Goal: Obtain resource: Download file/media

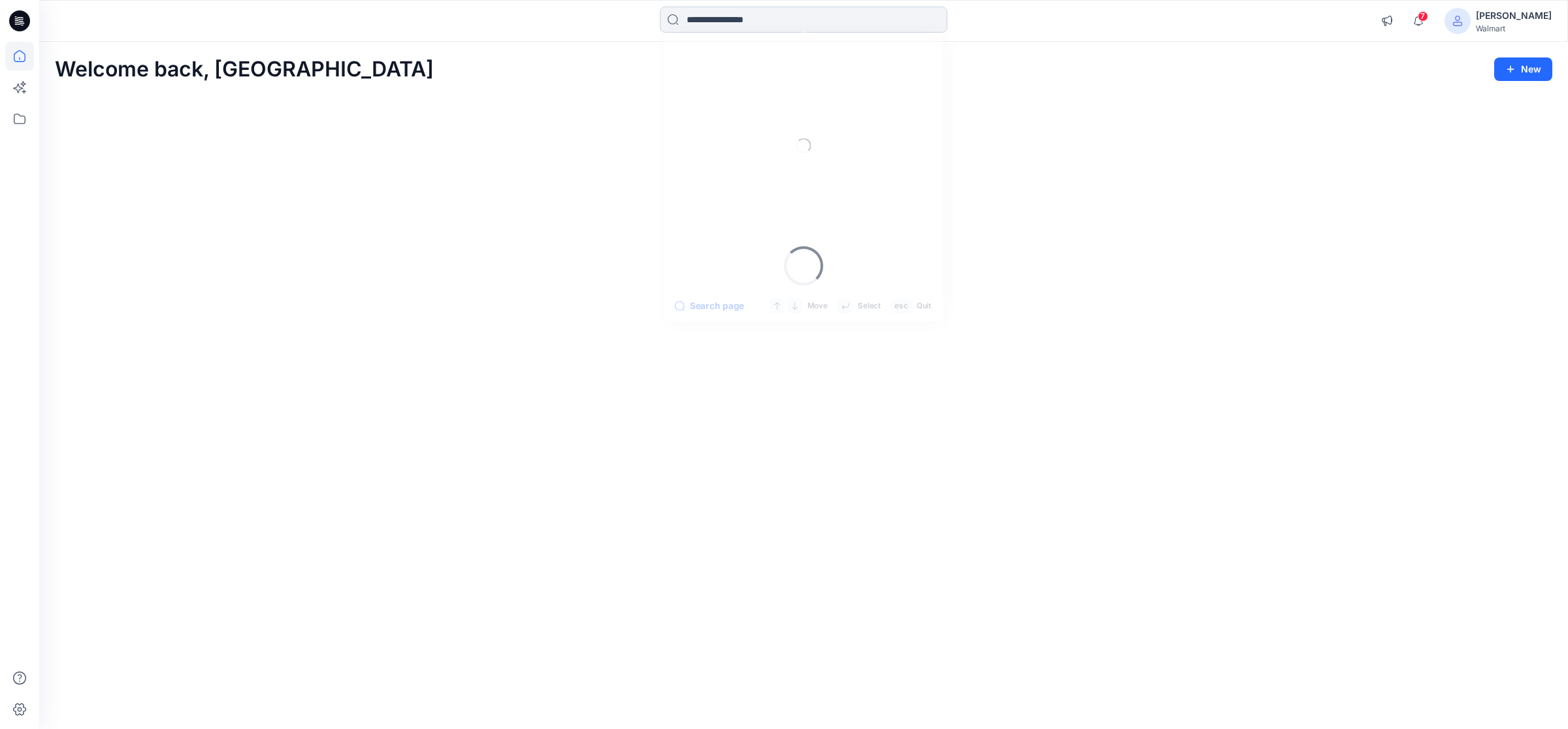
click at [768, 17] on input at bounding box center [803, 19] width 288 height 26
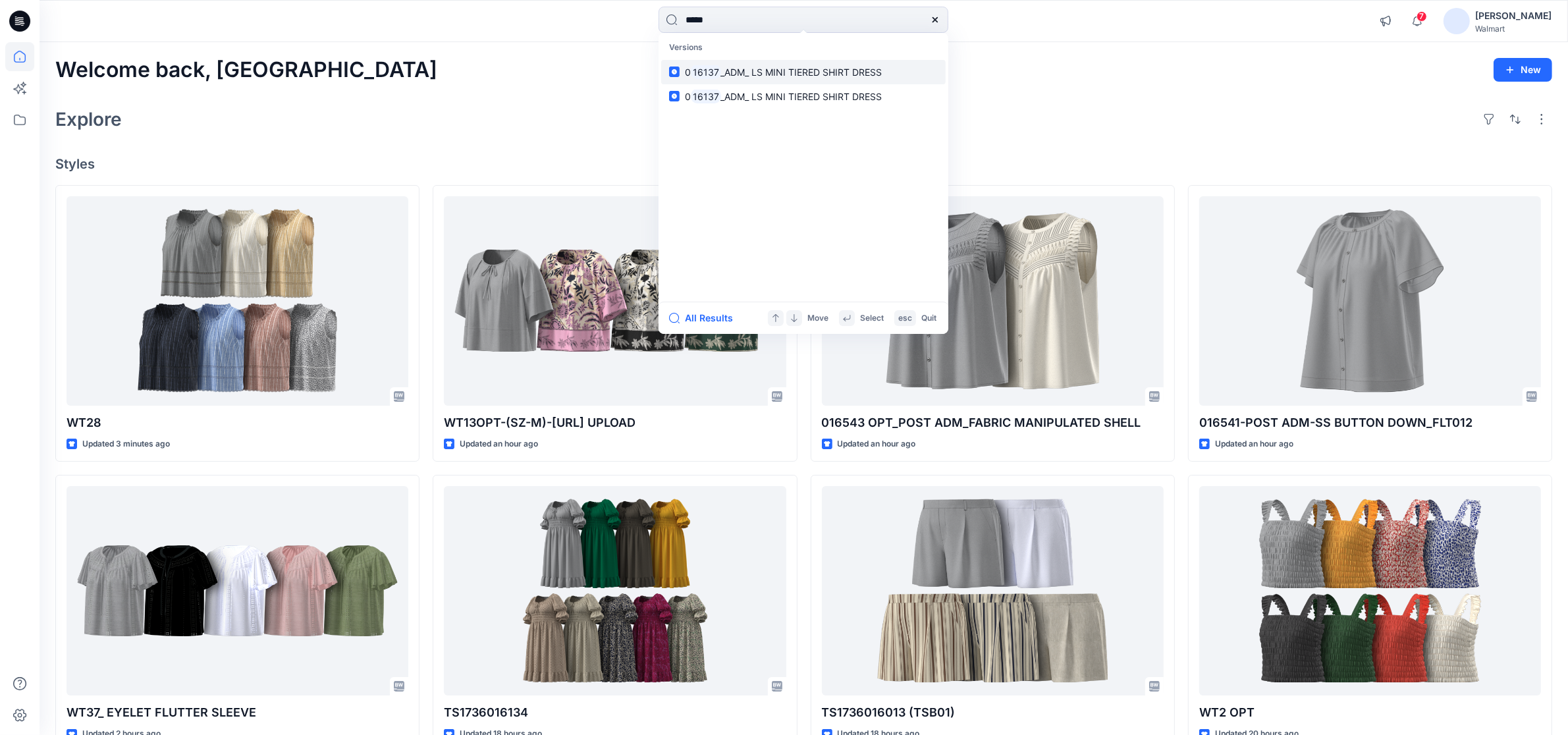
type input "*****"
click at [756, 73] on span "_ADM_ LS MINI TIERED SHIRT DRESS" at bounding box center [802, 72] width 162 height 11
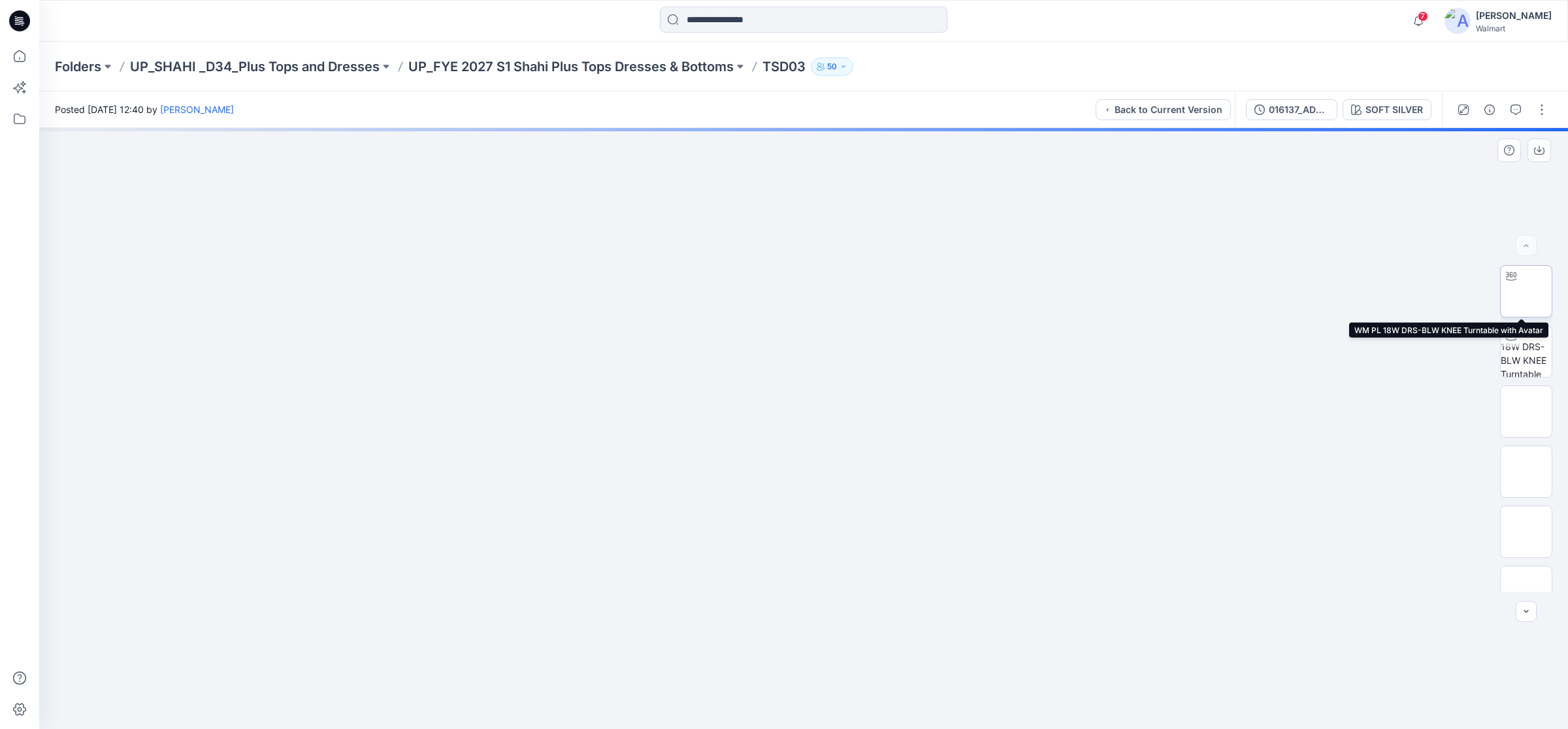
click at [1526, 291] on img at bounding box center [1526, 291] width 0 height 0
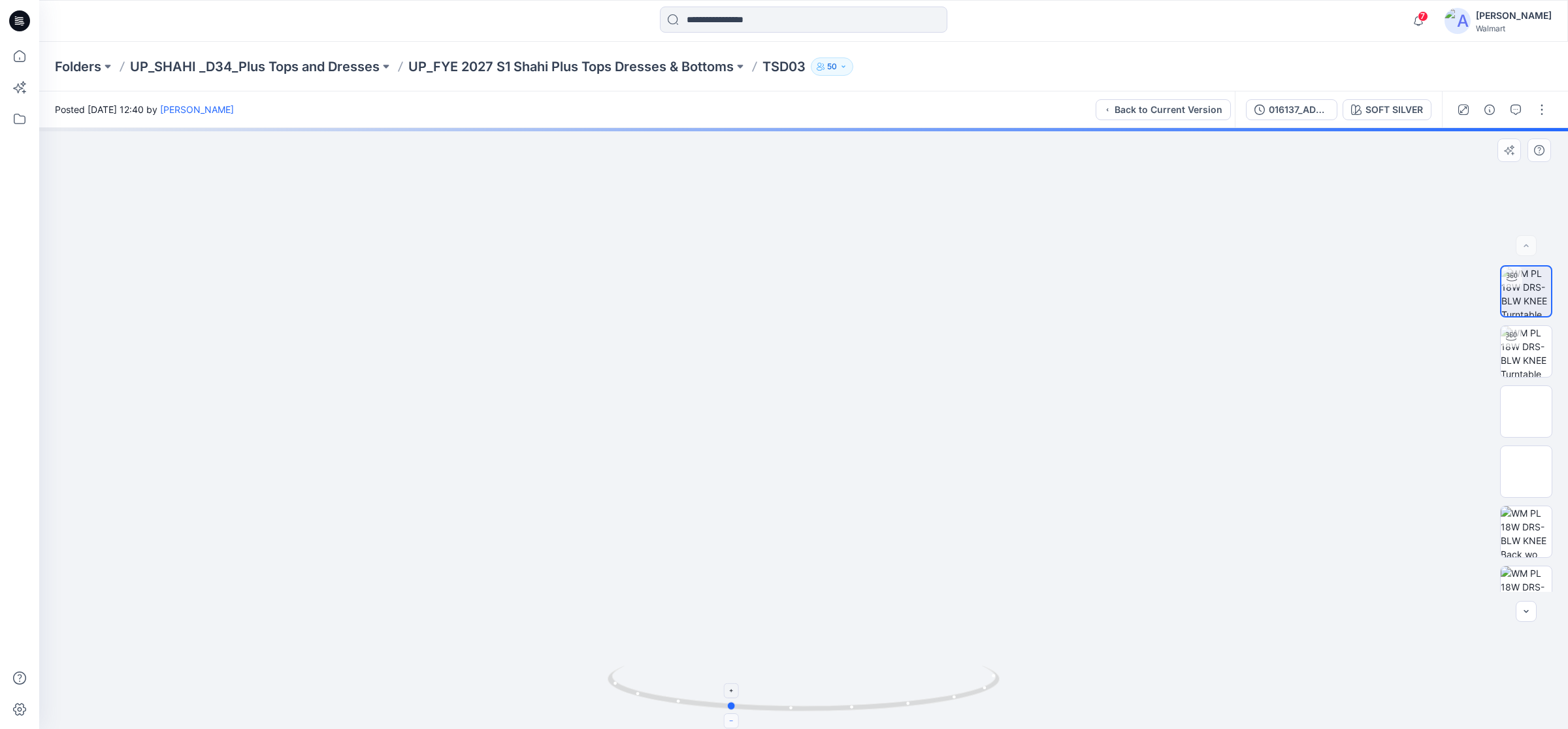
drag, startPoint x: 808, startPoint y: 714, endPoint x: 733, endPoint y: 714, distance: 75.0
click at [733, 714] on icon at bounding box center [805, 690] width 395 height 49
drag, startPoint x: 790, startPoint y: 319, endPoint x: 772, endPoint y: 370, distance: 54.1
drag, startPoint x: 782, startPoint y: 428, endPoint x: 763, endPoint y: 294, distance: 135.3
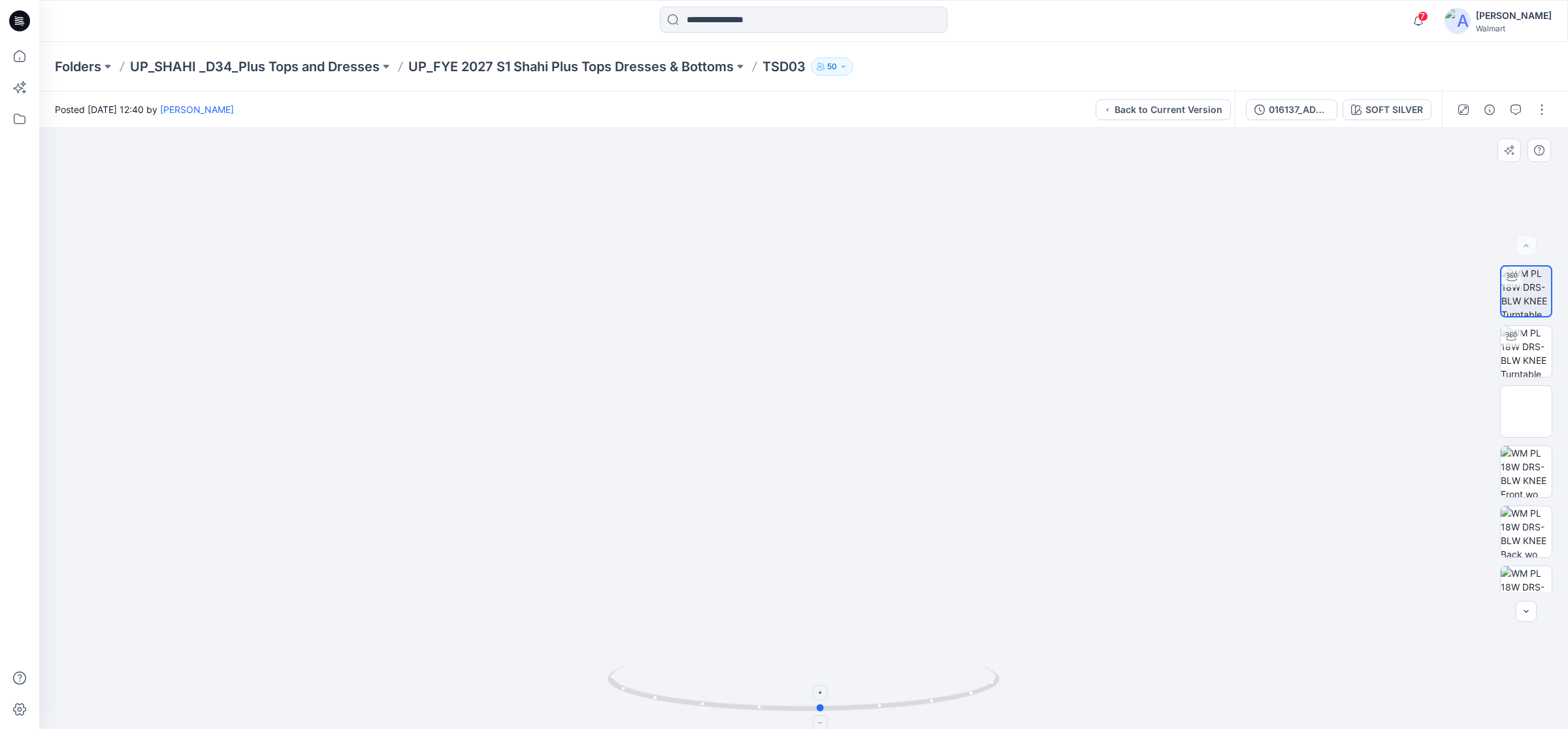
drag, startPoint x: 733, startPoint y: 709, endPoint x: 825, endPoint y: 709, distance: 92.0
click at [825, 709] on icon at bounding box center [805, 690] width 395 height 49
click at [21, 20] on icon at bounding box center [19, 21] width 21 height 21
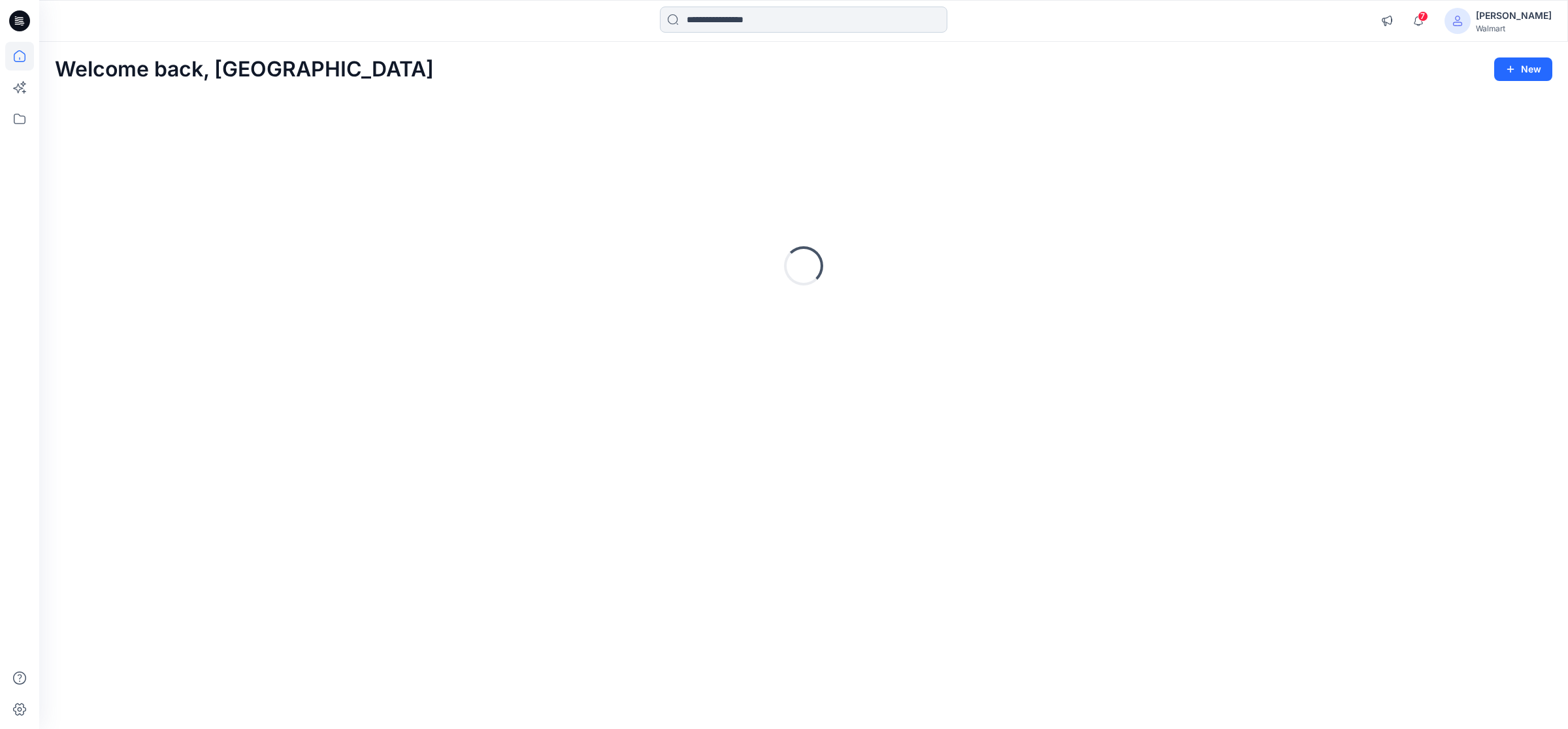
click at [699, 17] on input at bounding box center [803, 19] width 288 height 26
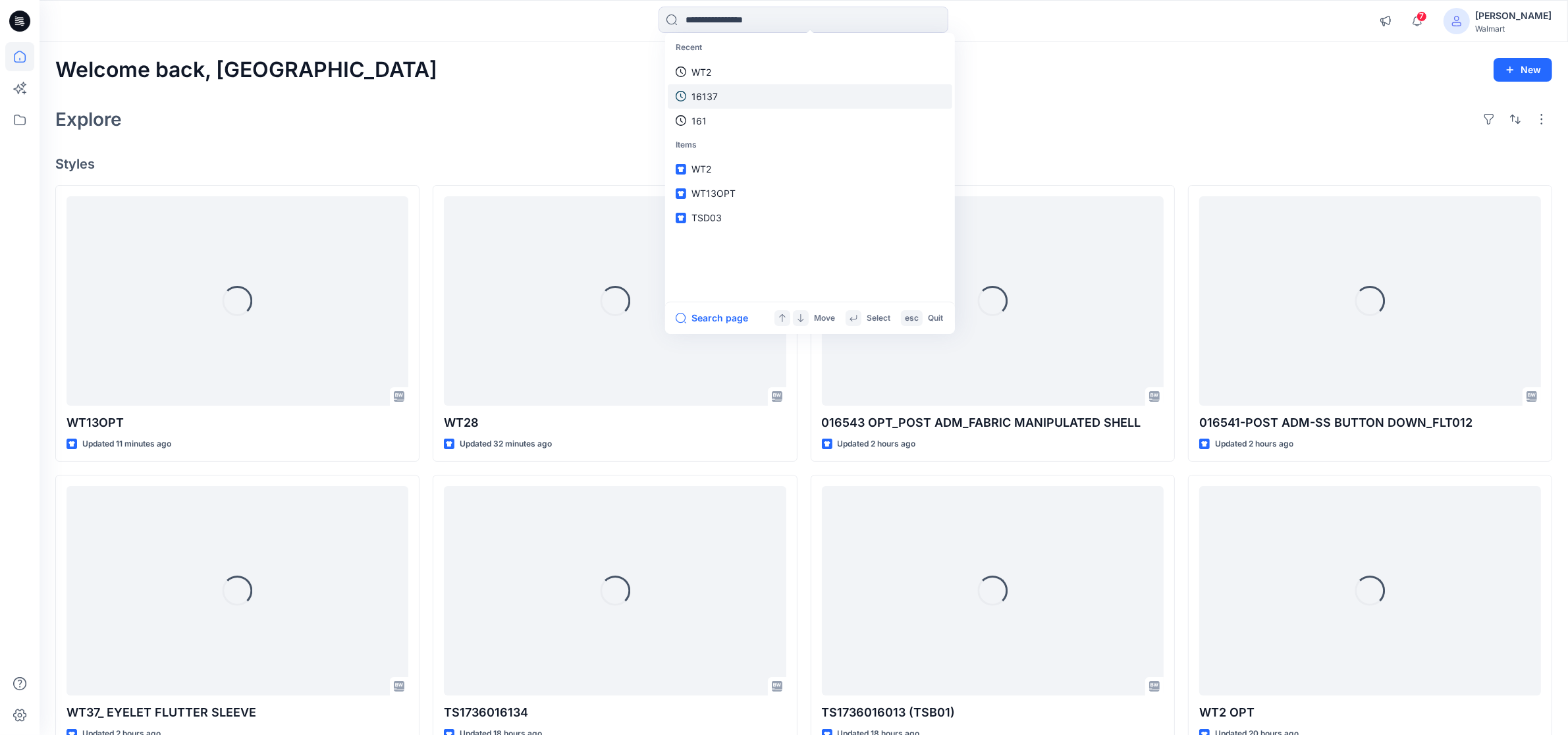
click at [718, 94] on link "16137" at bounding box center [810, 96] width 285 height 24
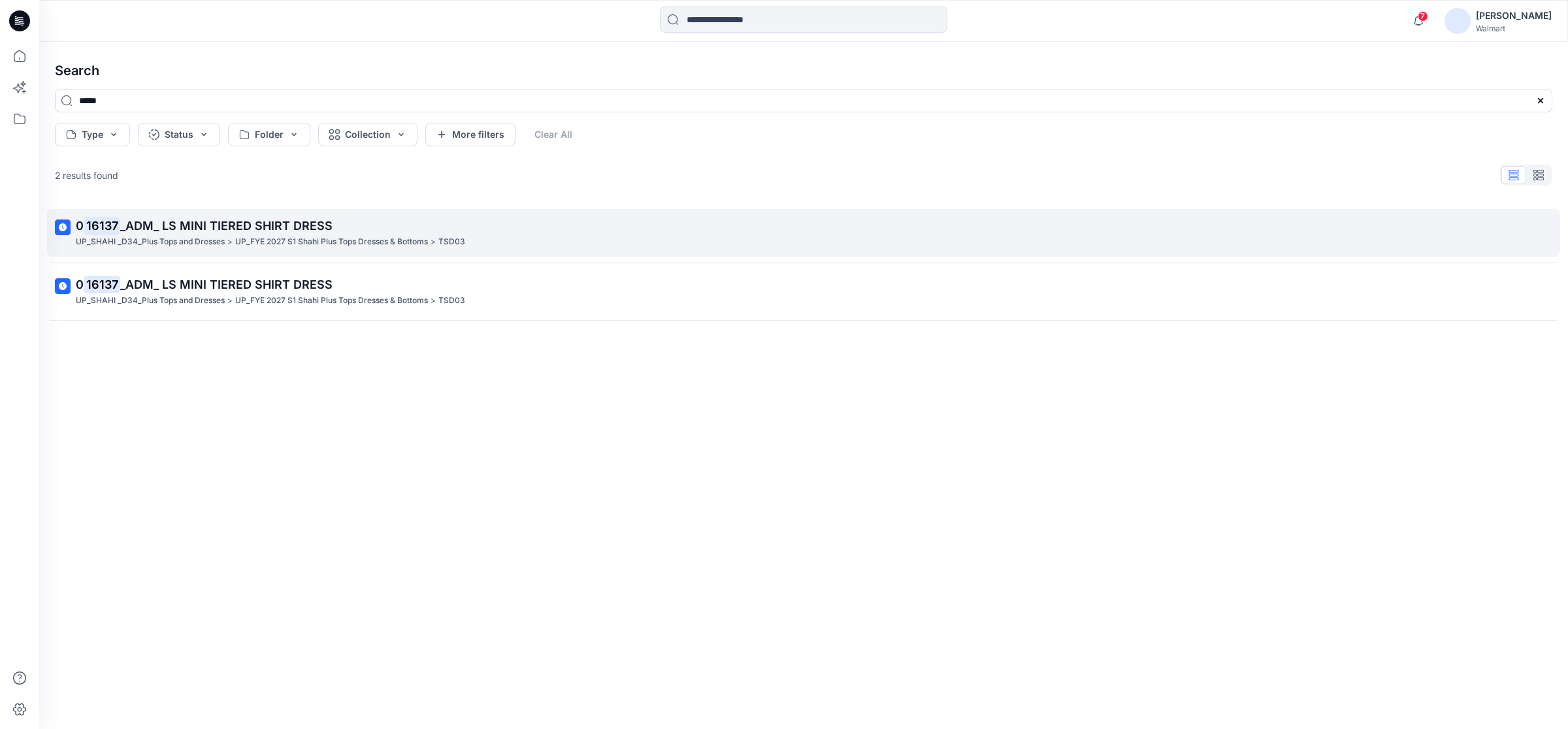
click at [159, 226] on span "_ADM_ LS MINI TIERED SHIRT DRESS" at bounding box center [226, 226] width 212 height 14
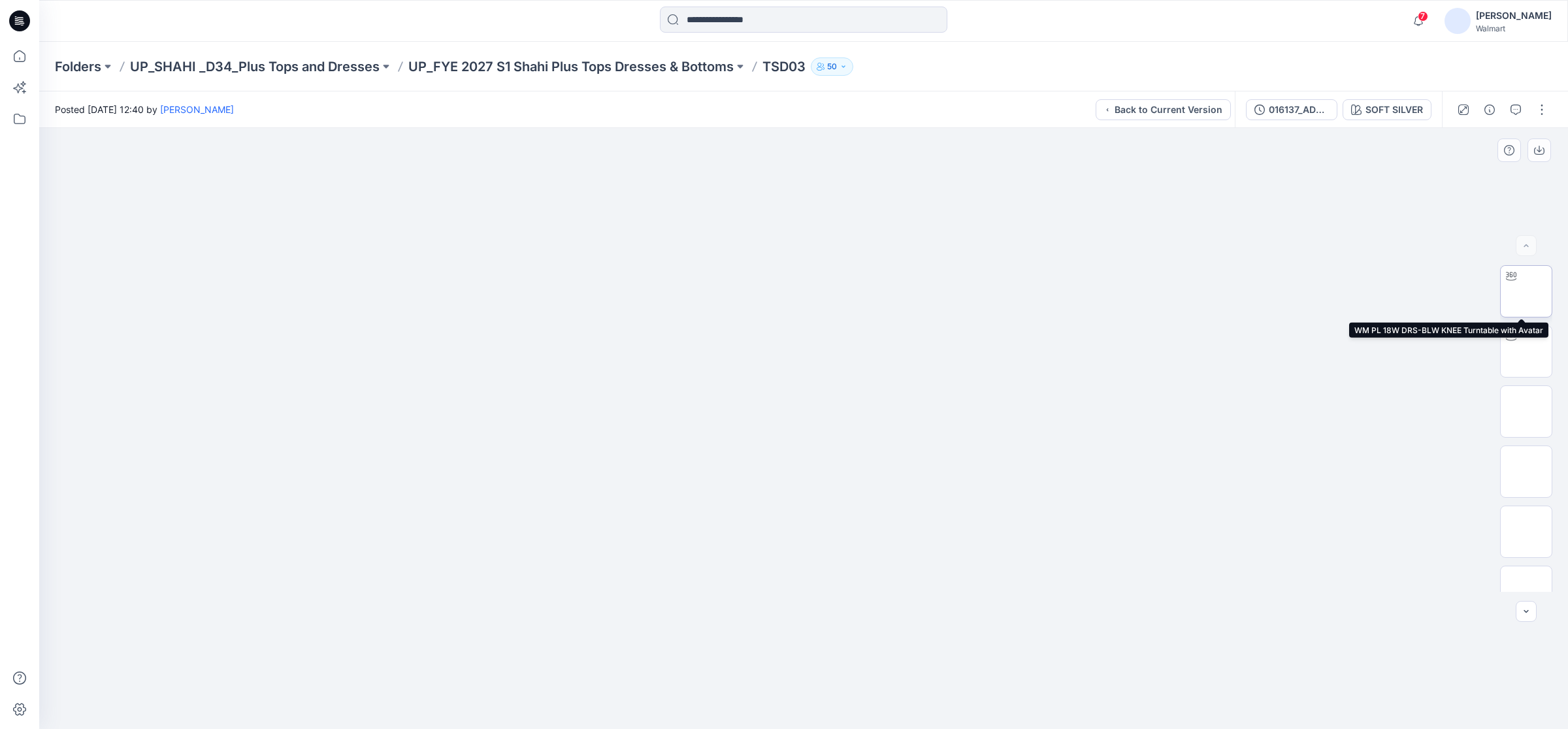
click at [1526, 291] on img at bounding box center [1526, 291] width 0 height 0
drag, startPoint x: 809, startPoint y: 712, endPoint x: 665, endPoint y: 694, distance: 145.1
click at [665, 694] on icon at bounding box center [805, 690] width 395 height 49
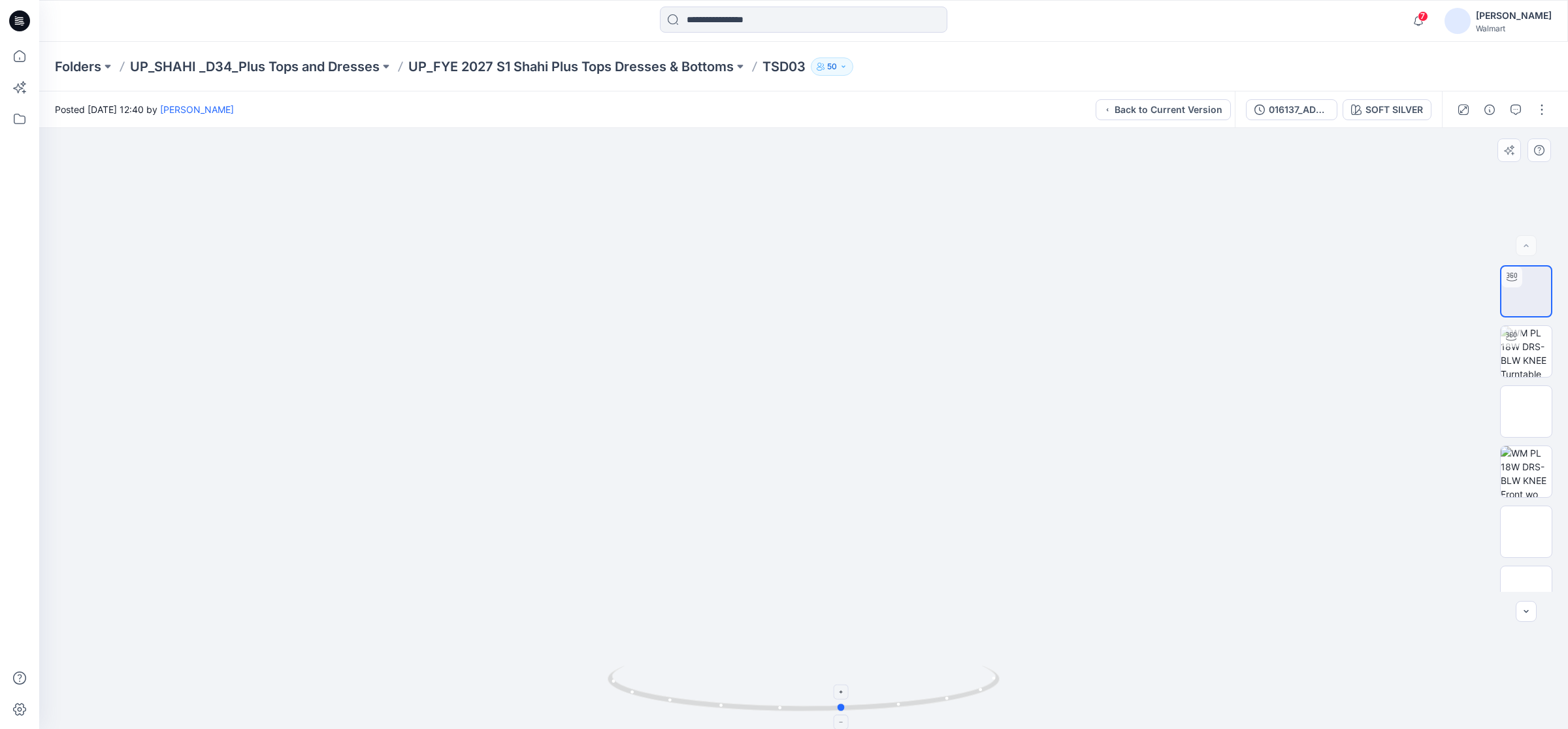
drag, startPoint x: 658, startPoint y: 702, endPoint x: 841, endPoint y: 703, distance: 183.0
click at [841, 703] on icon at bounding box center [805, 690] width 395 height 49
drag, startPoint x: 808, startPoint y: 722, endPoint x: 740, endPoint y: 710, distance: 69.1
click at [740, 710] on icon at bounding box center [805, 690] width 395 height 49
drag, startPoint x: 720, startPoint y: 710, endPoint x: 702, endPoint y: 712, distance: 18.1
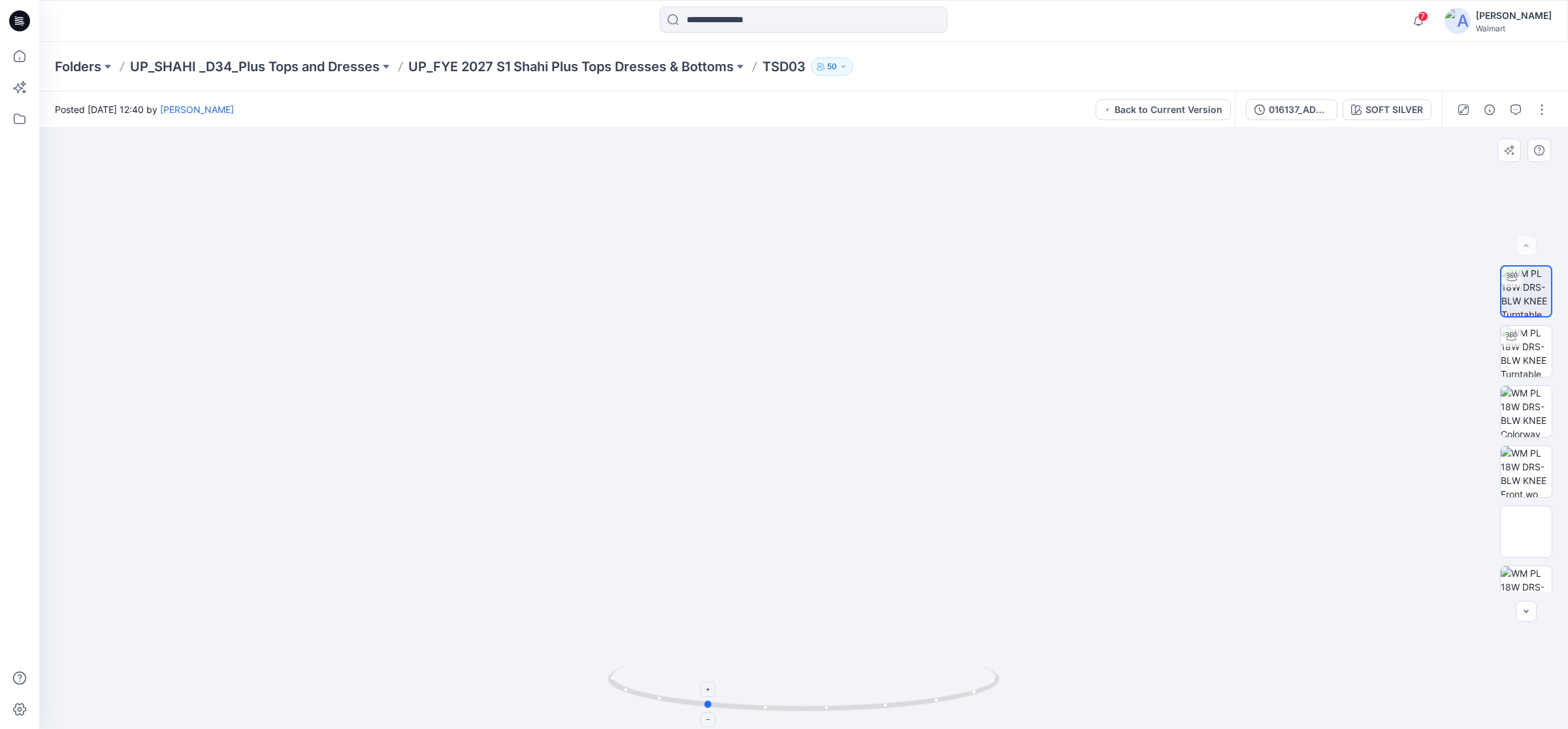
click at [702, 712] on icon at bounding box center [805, 690] width 395 height 49
drag, startPoint x: 789, startPoint y: 508, endPoint x: 736, endPoint y: 199, distance: 313.5
drag, startPoint x: 749, startPoint y: 417, endPoint x: 732, endPoint y: 319, distance: 99.5
drag, startPoint x: 734, startPoint y: 432, endPoint x: 735, endPoint y: 345, distance: 87.0
drag, startPoint x: 726, startPoint y: 402, endPoint x: 736, endPoint y: 344, distance: 58.9
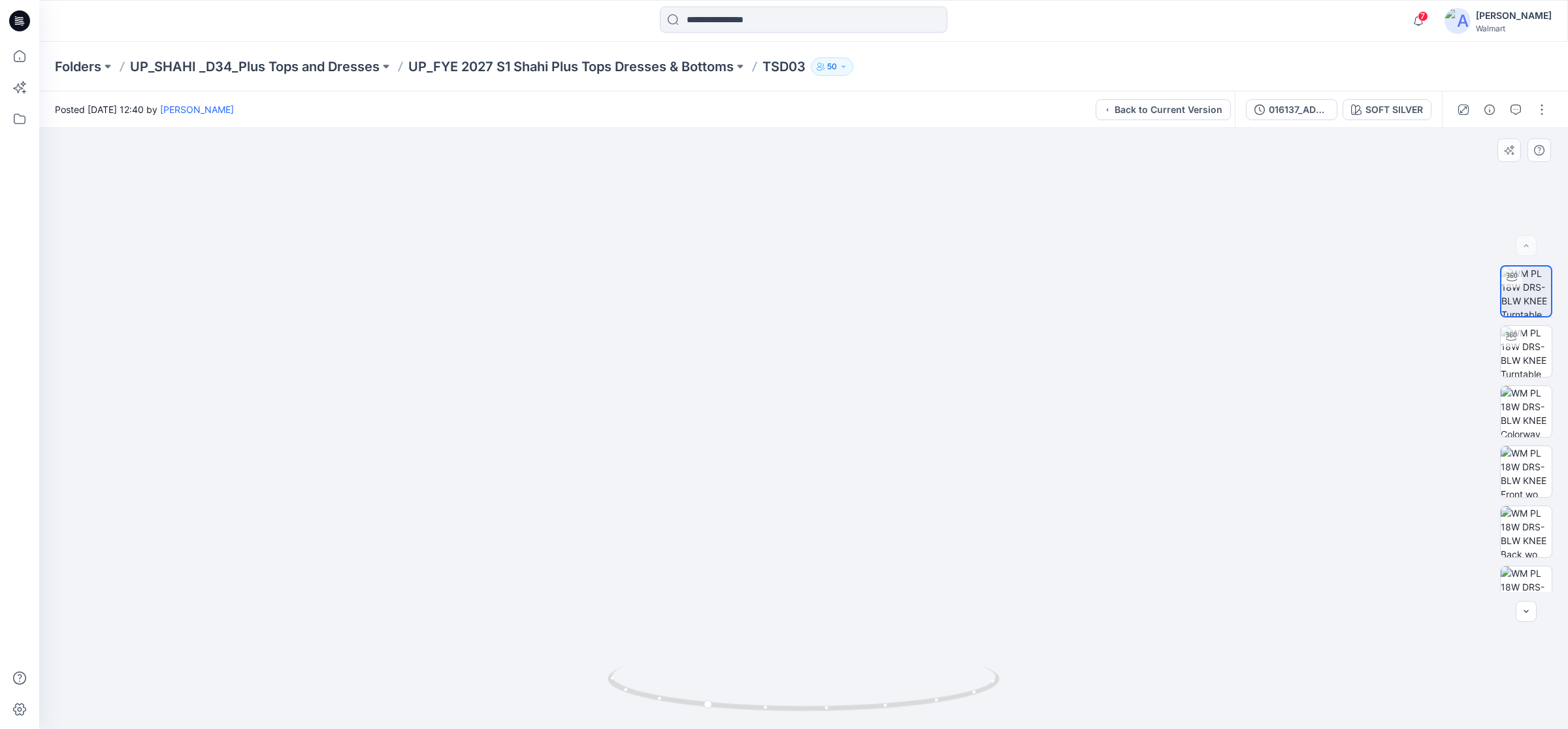
drag, startPoint x: 737, startPoint y: 392, endPoint x: 743, endPoint y: 338, distance: 54.3
drag, startPoint x: 720, startPoint y: 345, endPoint x: 736, endPoint y: 451, distance: 107.2
drag, startPoint x: 753, startPoint y: 459, endPoint x: 763, endPoint y: 458, distance: 10.0
drag, startPoint x: 766, startPoint y: 485, endPoint x: 762, endPoint y: 537, distance: 52.2
drag, startPoint x: 736, startPoint y: 433, endPoint x: 734, endPoint y: 508, distance: 75.0
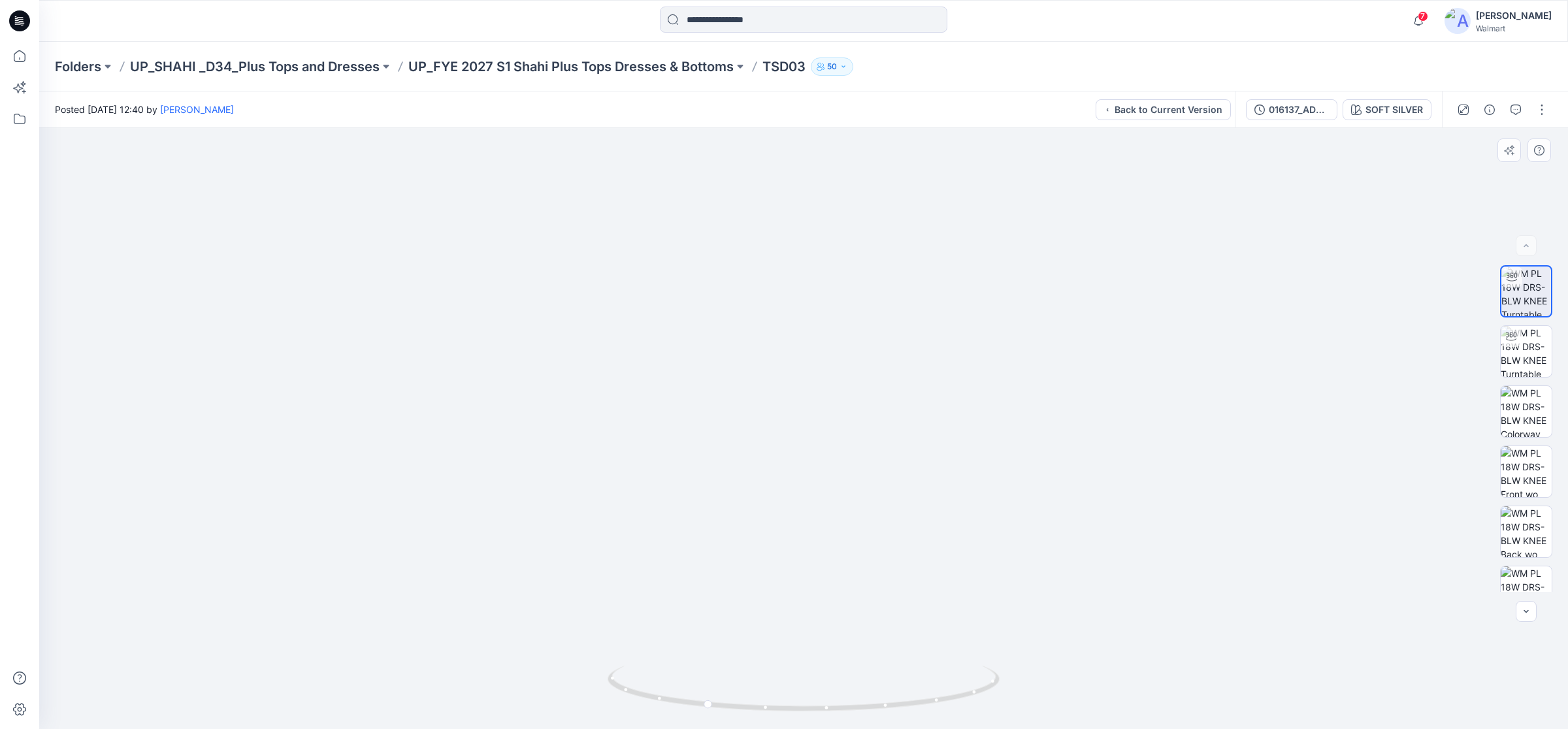
drag, startPoint x: 743, startPoint y: 473, endPoint x: 739, endPoint y: 539, distance: 66.1
drag, startPoint x: 764, startPoint y: 459, endPoint x: 762, endPoint y: 498, distance: 39.1
drag, startPoint x: 720, startPoint y: 494, endPoint x: 719, endPoint y: 518, distance: 24.0
drag, startPoint x: 720, startPoint y: 501, endPoint x: 720, endPoint y: 511, distance: 10.0
drag, startPoint x: 720, startPoint y: 531, endPoint x: 719, endPoint y: 540, distance: 9.1
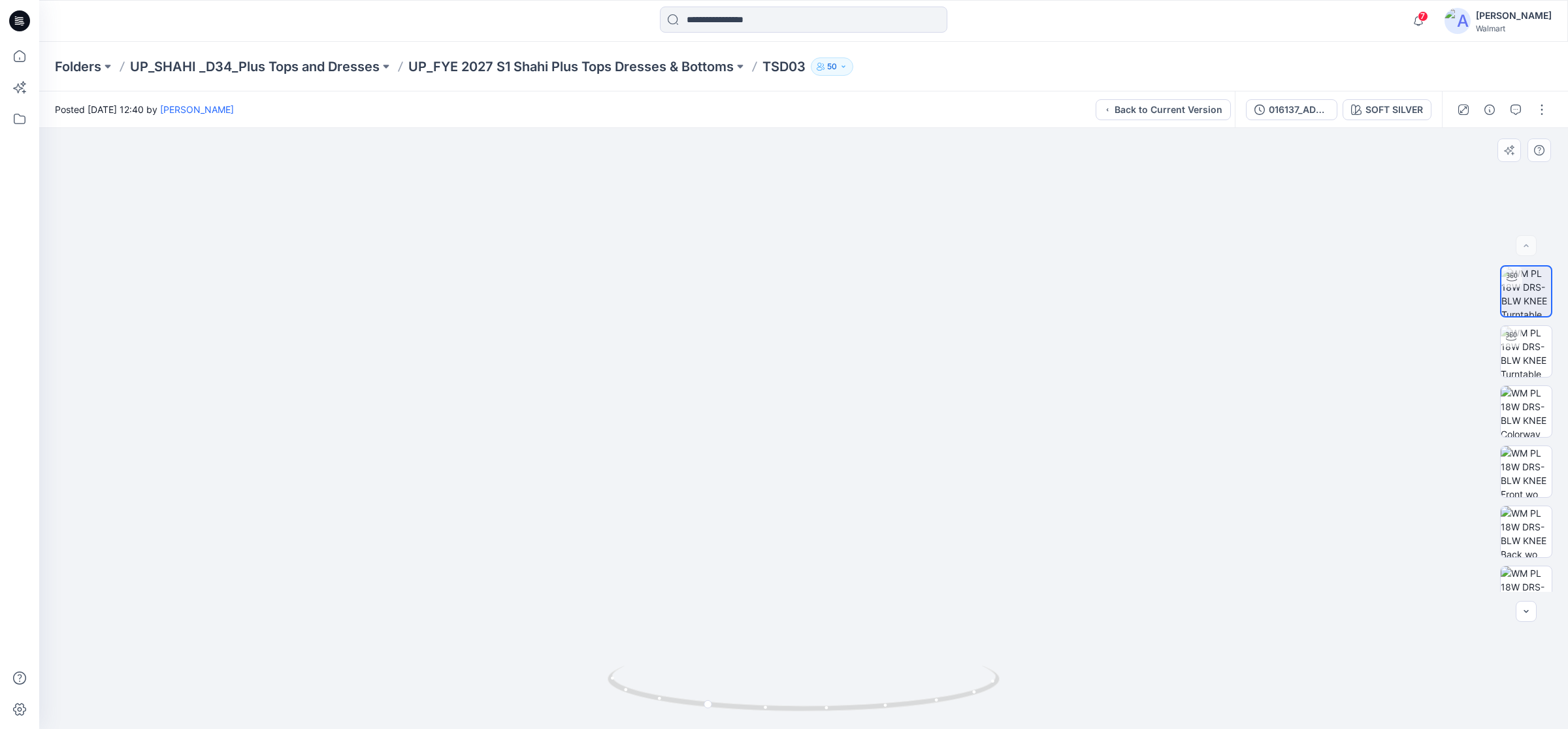
drag, startPoint x: 719, startPoint y: 563, endPoint x: 719, endPoint y: 549, distance: 14.0
drag, startPoint x: 707, startPoint y: 704, endPoint x: 844, endPoint y: 706, distance: 137.0
click at [844, 706] on circle at bounding box center [842, 708] width 8 height 8
click at [547, 244] on img at bounding box center [804, 371] width 972 height 718
click at [21, 16] on icon at bounding box center [19, 21] width 21 height 21
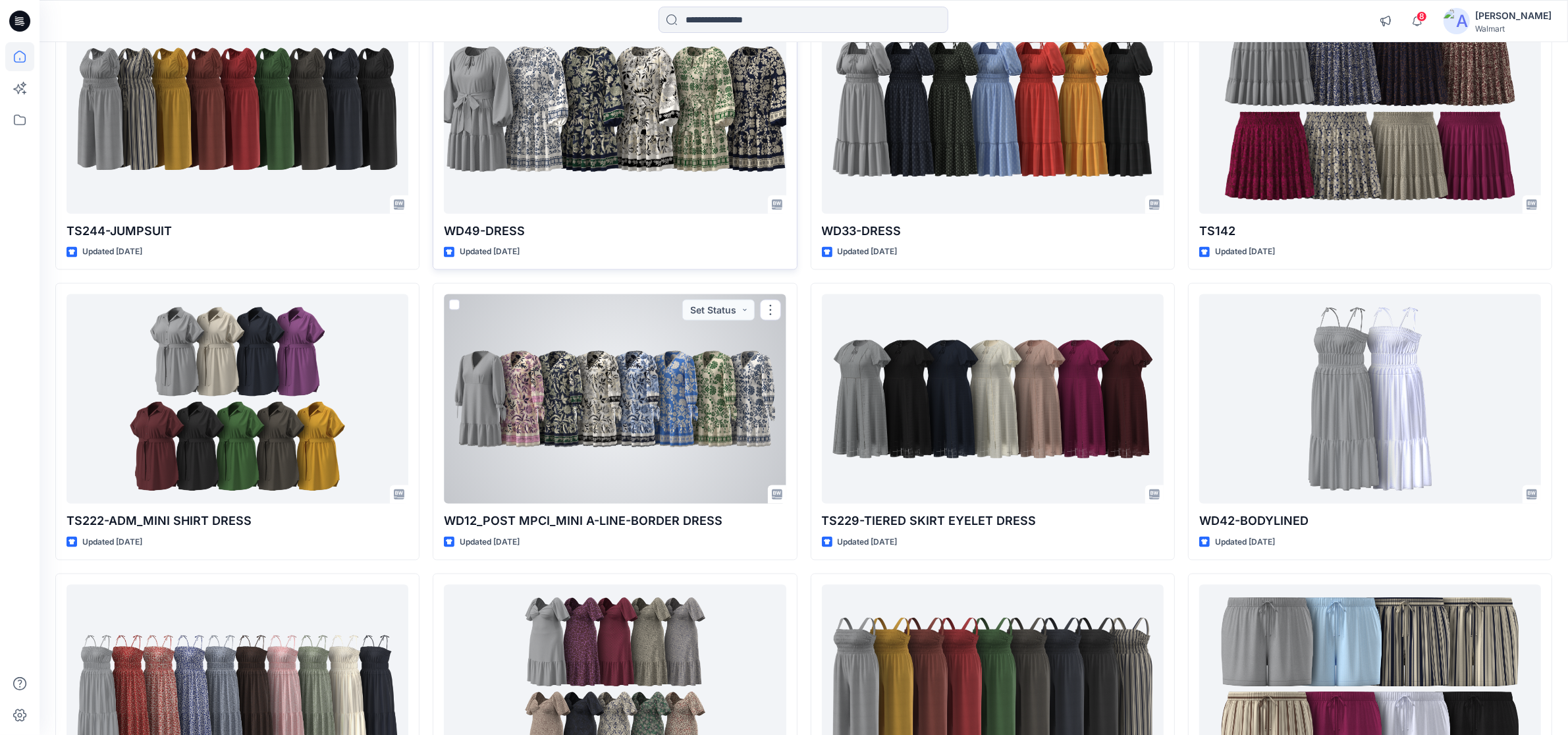
scroll to position [2524, 0]
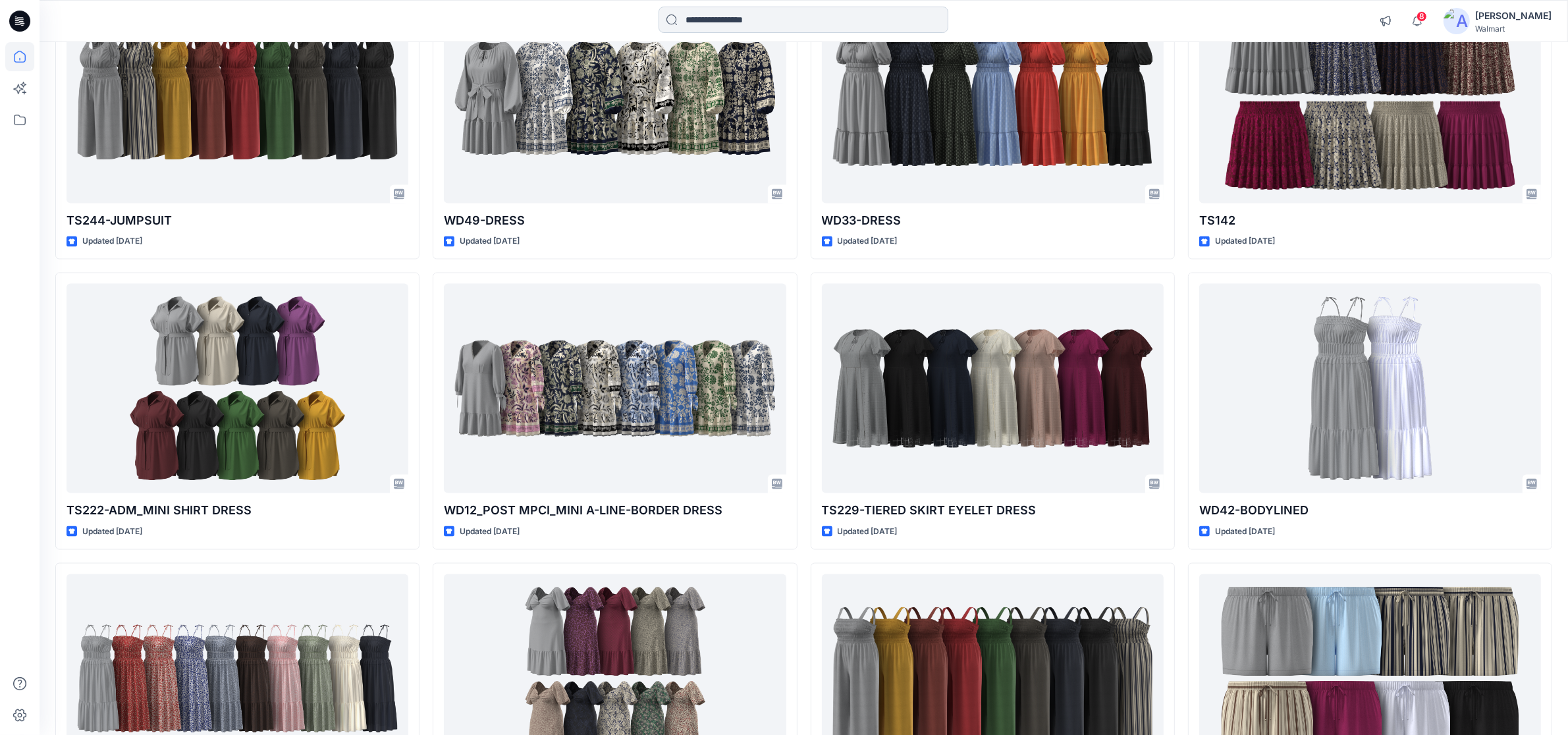
click at [738, 30] on input at bounding box center [804, 20] width 290 height 26
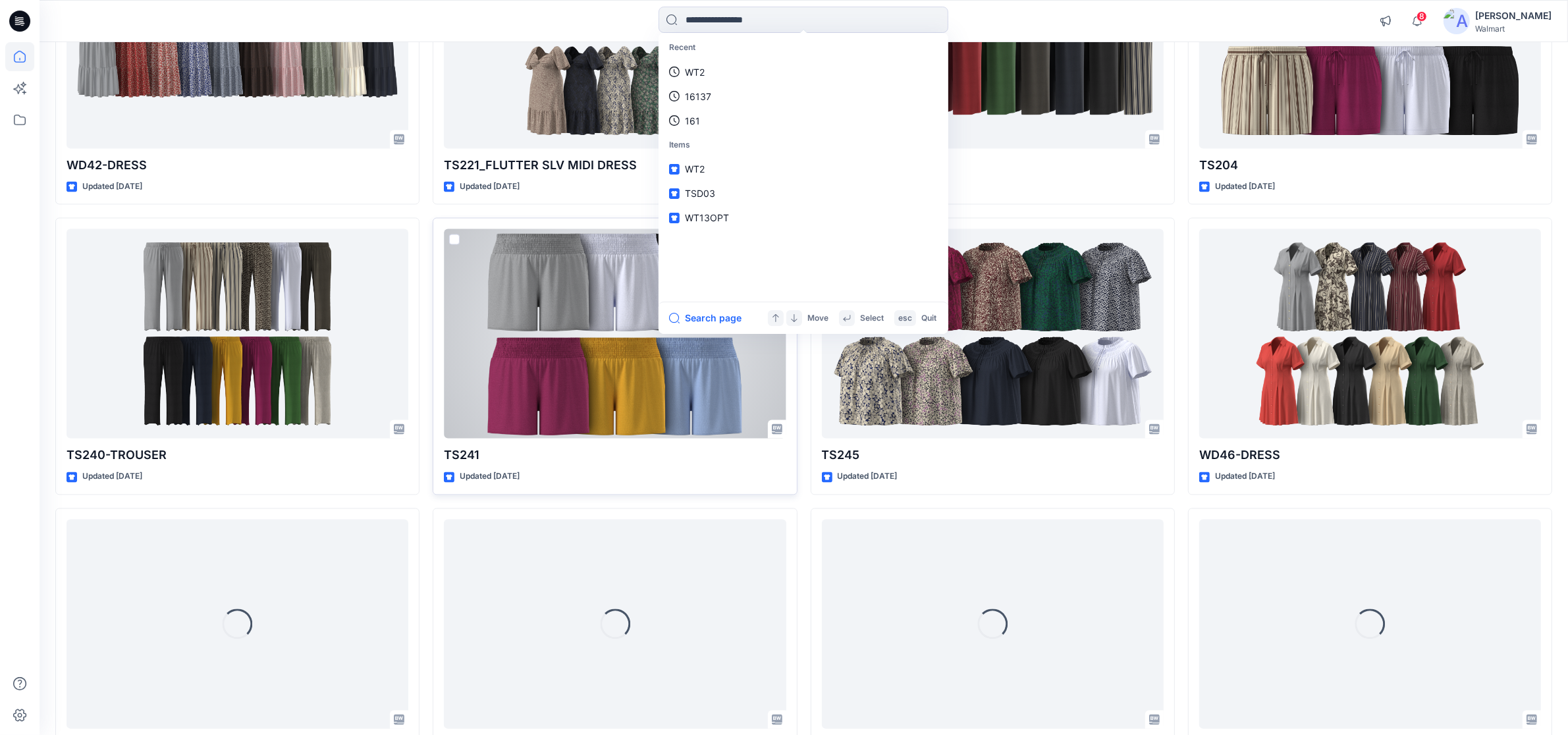
scroll to position [3396, 0]
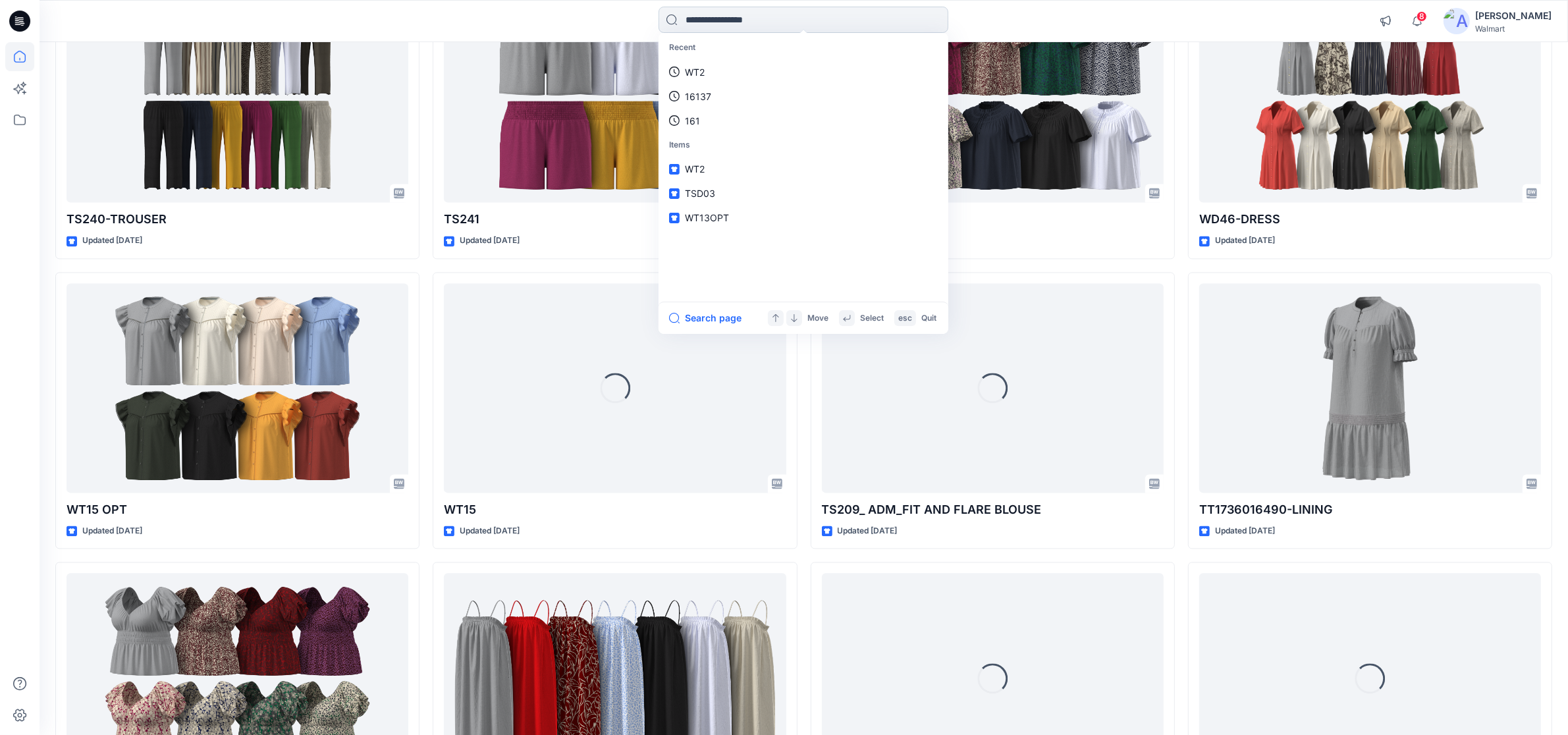
click at [740, 17] on input at bounding box center [804, 20] width 290 height 26
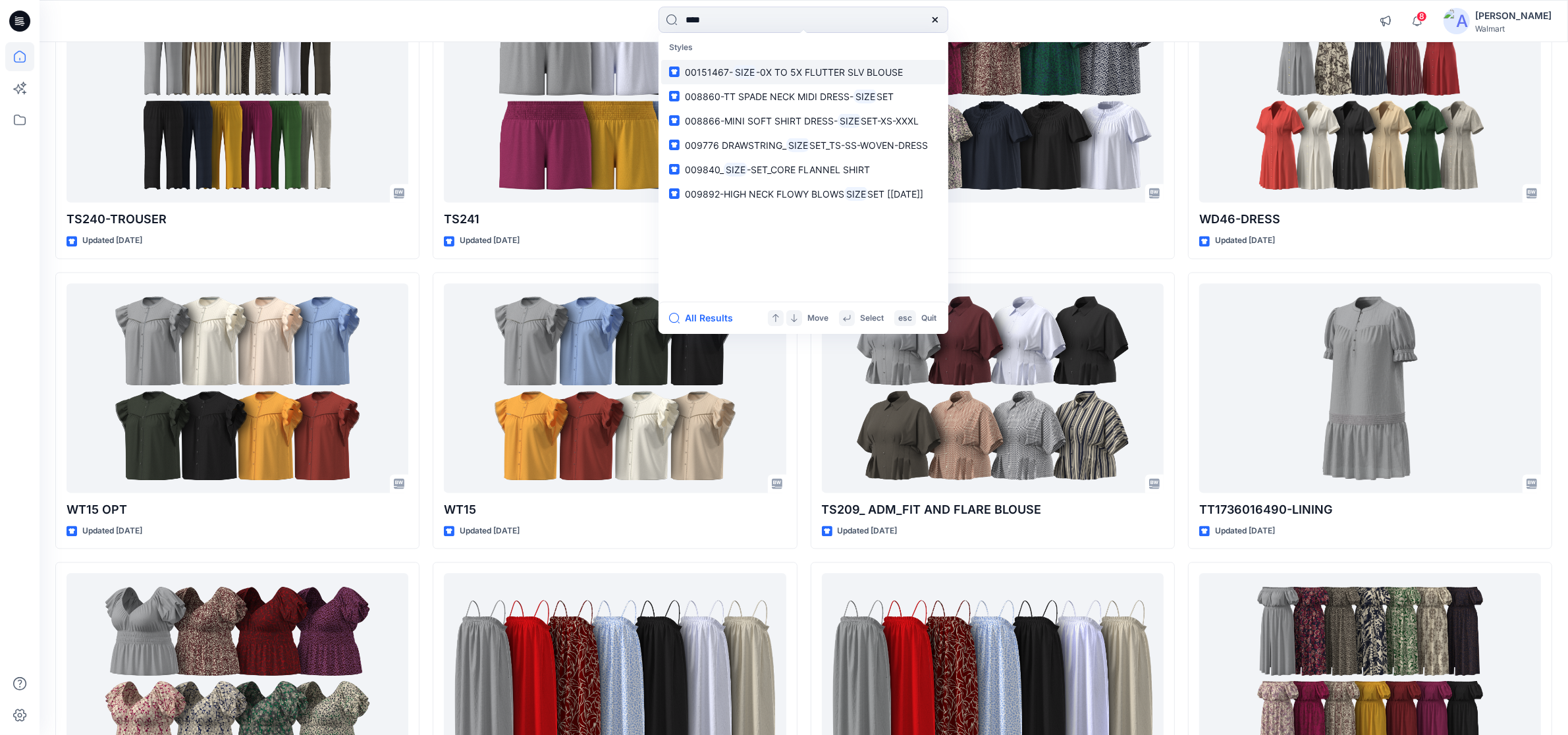
type input "****"
click at [759, 73] on span "-0X TO 5X FLUTTER SLV BLOUSE" at bounding box center [830, 72] width 147 height 11
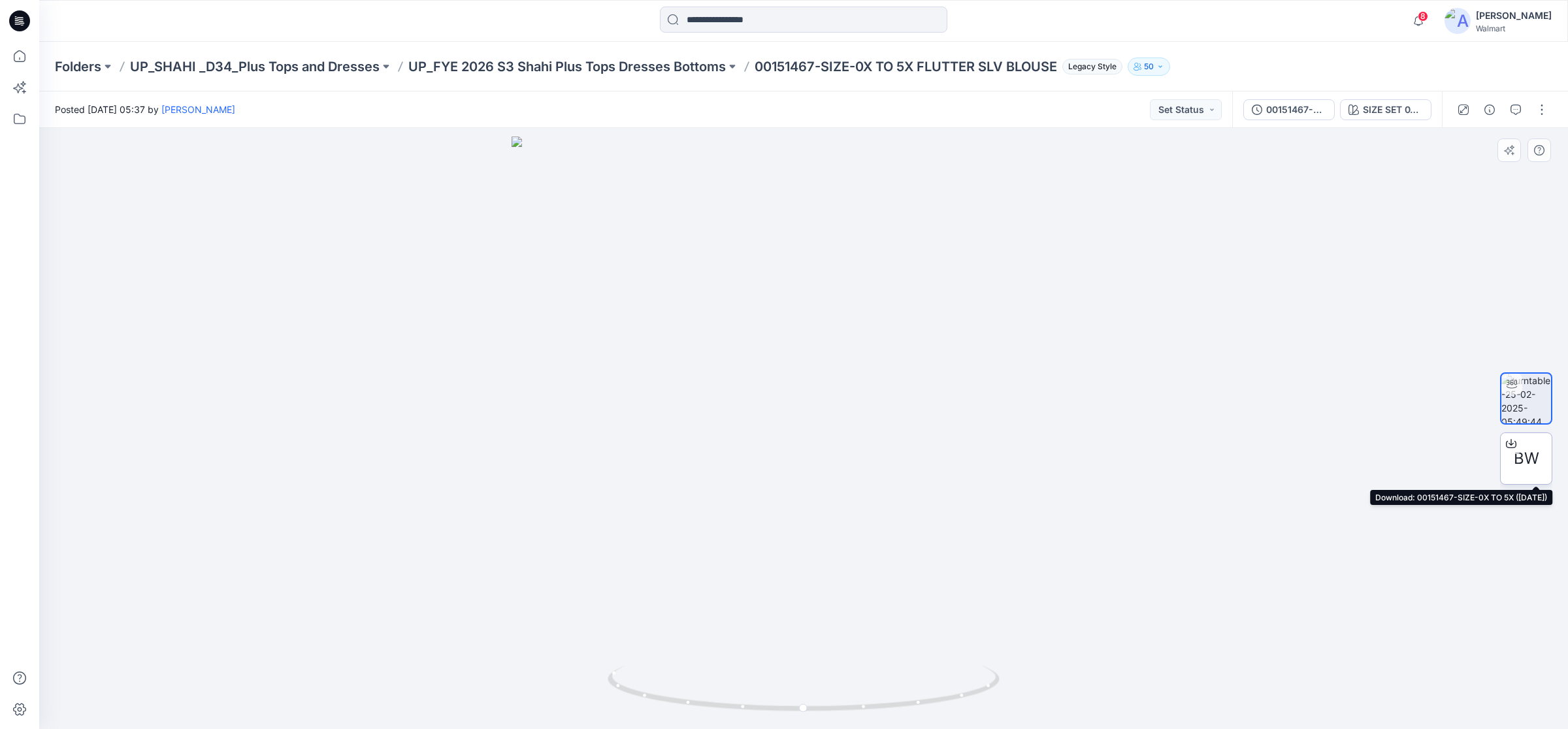
click at [1510, 446] on icon at bounding box center [1511, 444] width 11 height 11
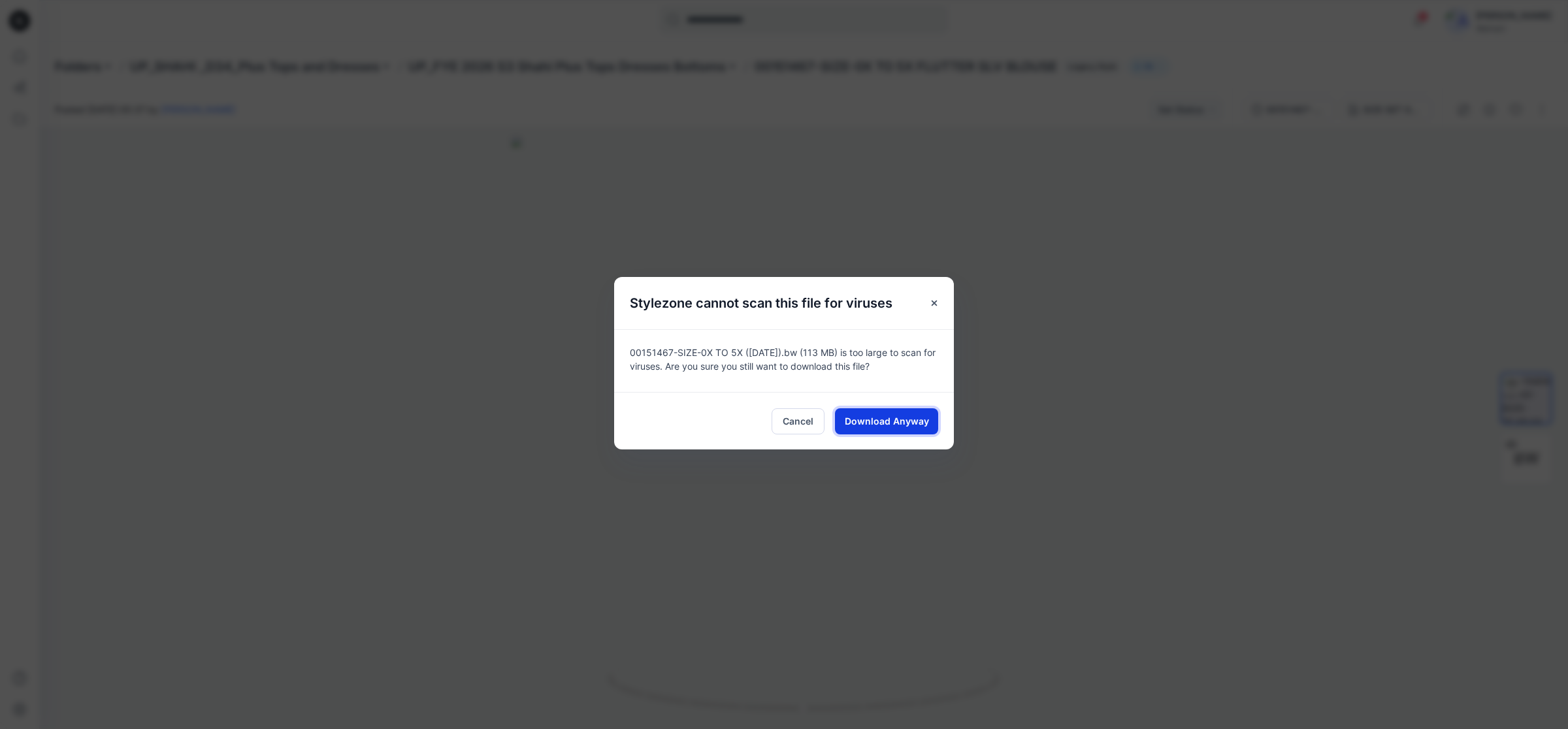
click at [914, 417] on span "Download Anyway" at bounding box center [886, 421] width 84 height 14
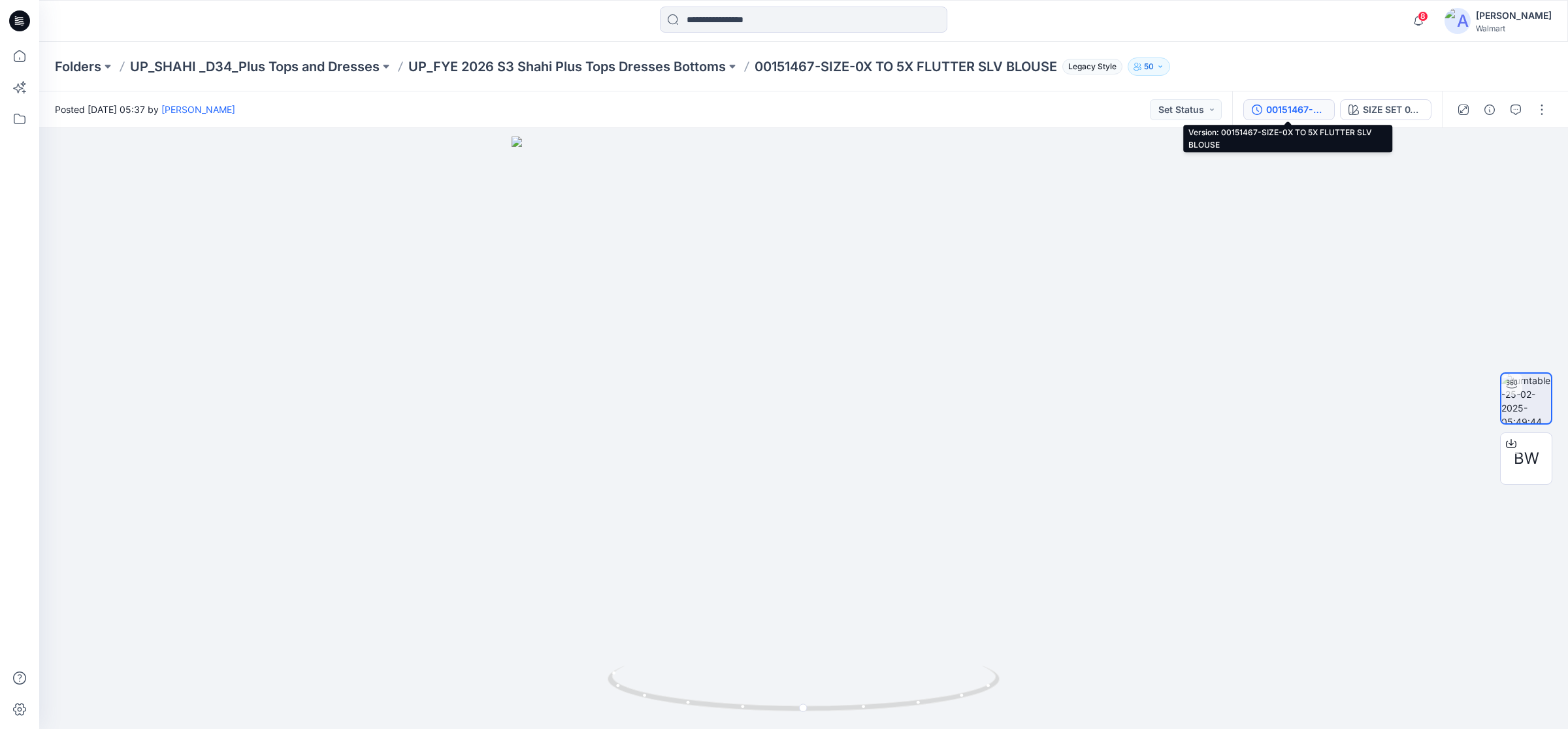
click at [1285, 101] on button "00151467-SIZE-0X TO 5X FLUTTER SLV BLOUSE" at bounding box center [1288, 109] width 91 height 21
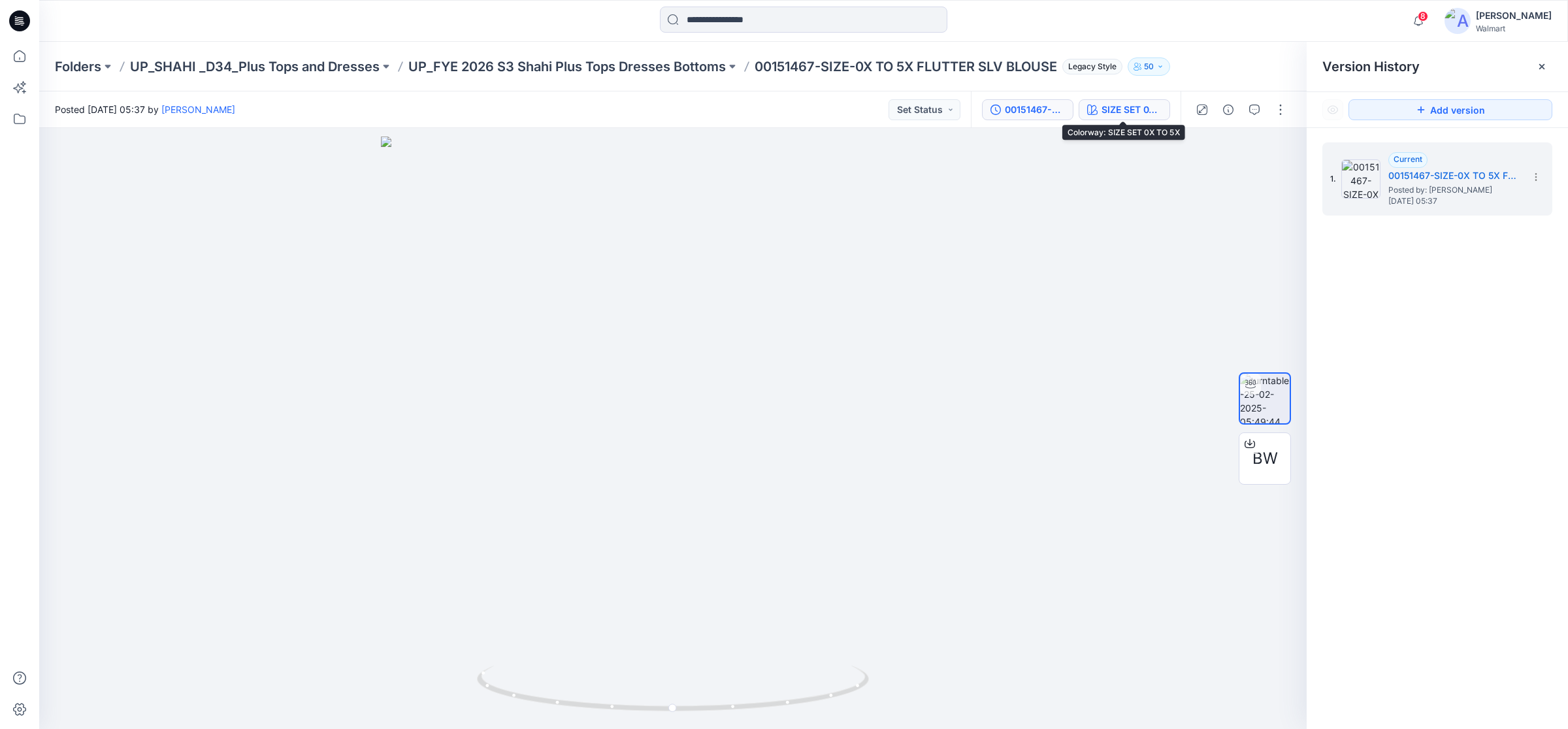
click at [1127, 105] on div "SIZE SET 0X TO 5X" at bounding box center [1131, 110] width 60 height 15
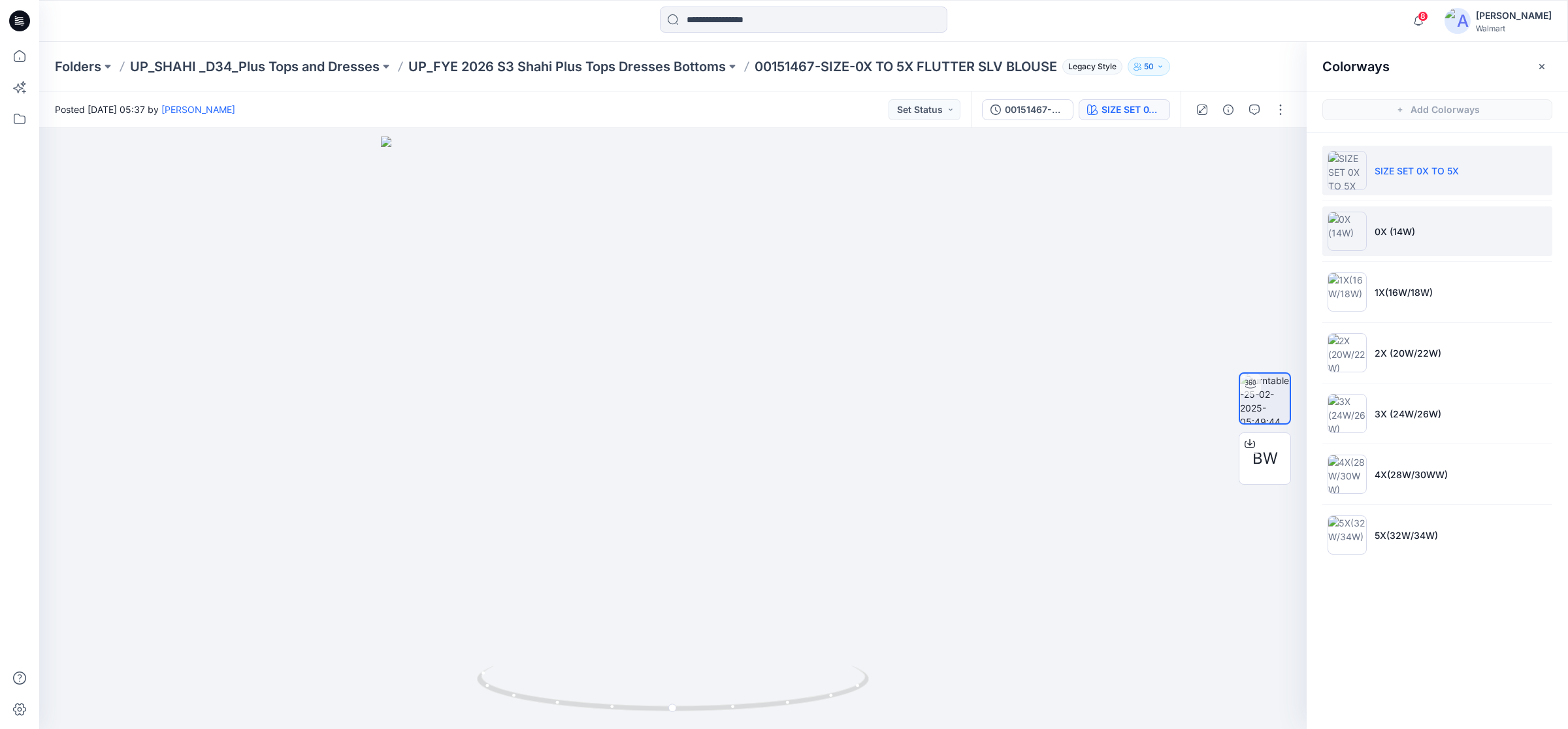
click at [1396, 230] on p "0X (14W)" at bounding box center [1394, 232] width 41 height 14
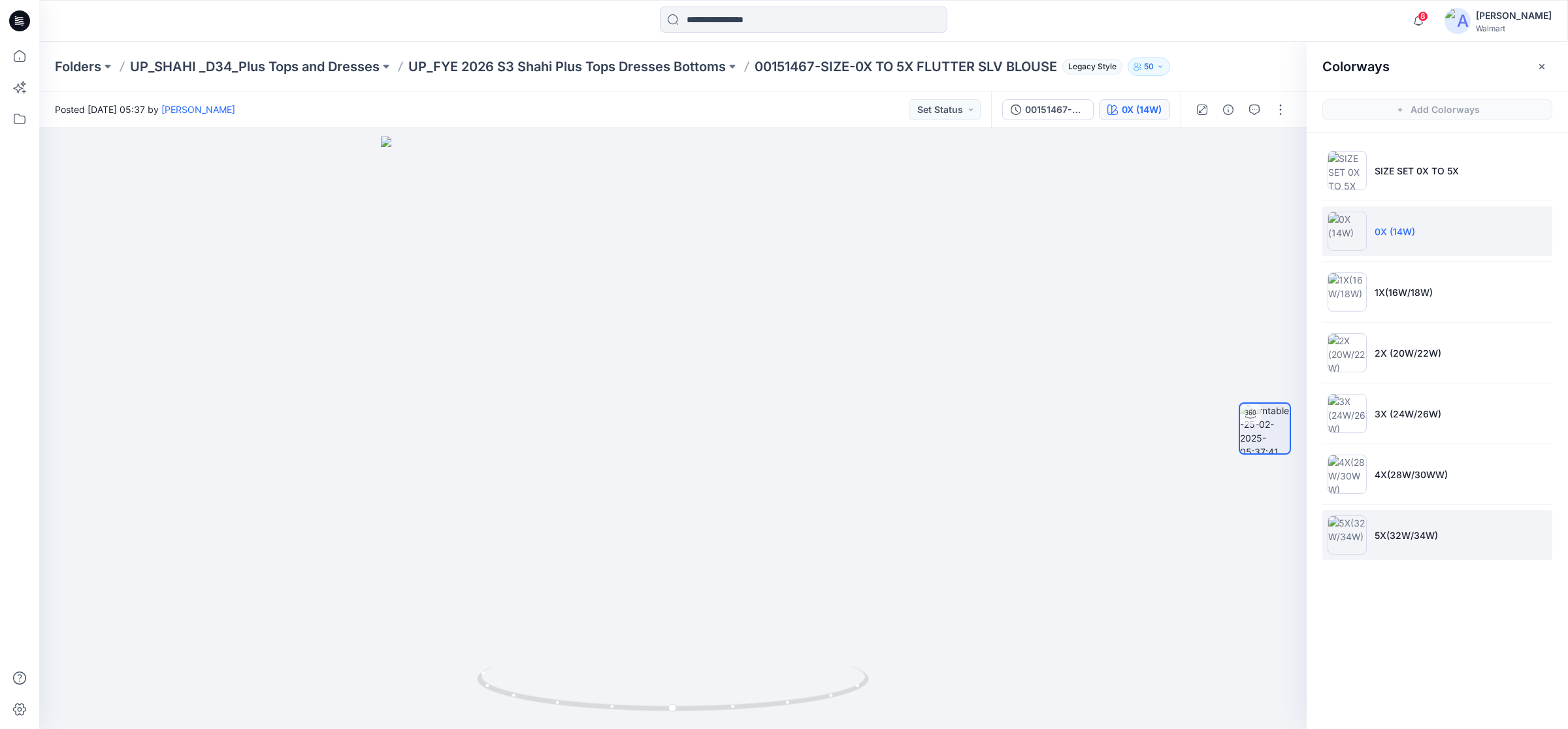
click at [1402, 536] on p "5X(32W/34W)" at bounding box center [1406, 535] width 63 height 14
click at [725, 21] on input at bounding box center [803, 19] width 288 height 26
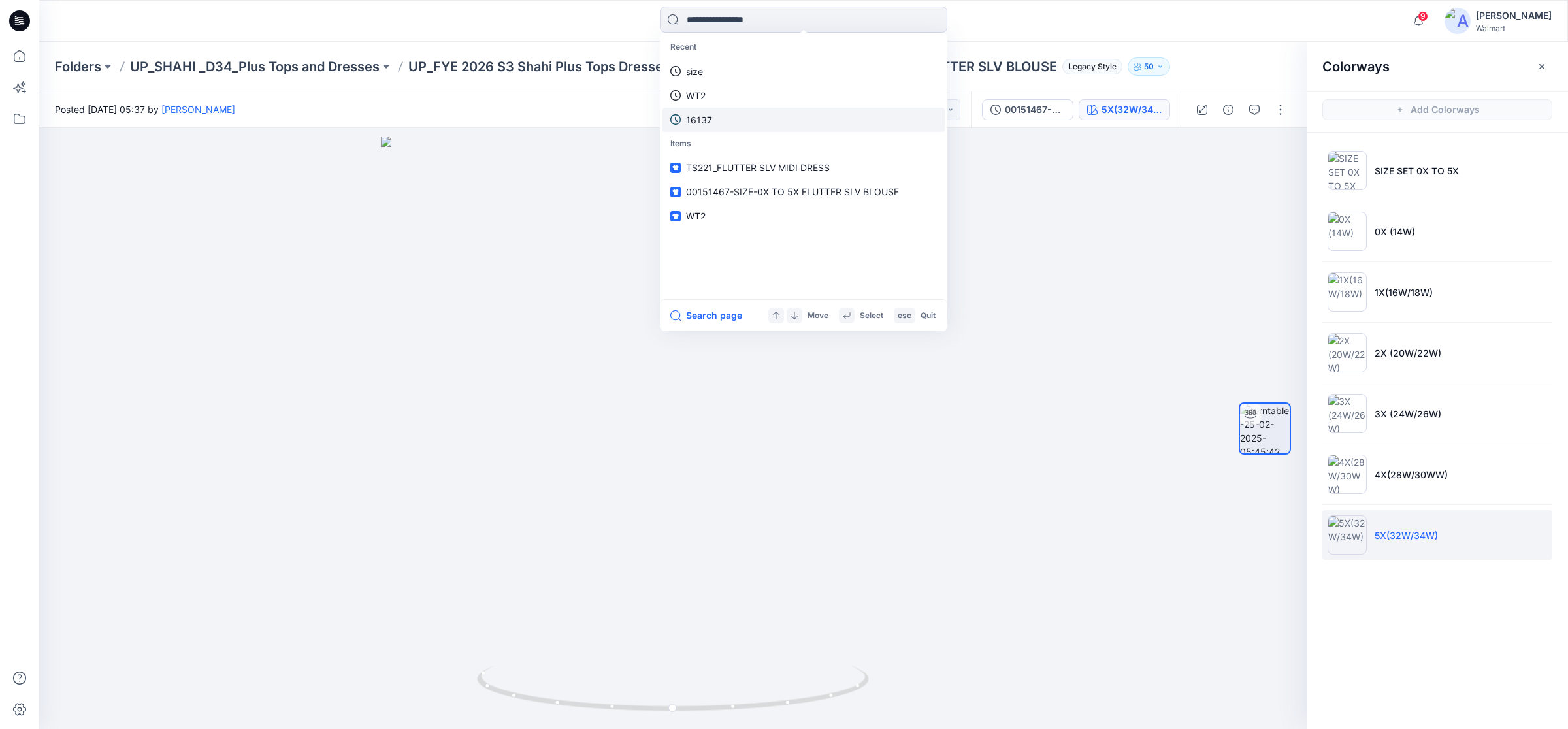
click at [709, 122] on p "16137" at bounding box center [699, 119] width 26 height 14
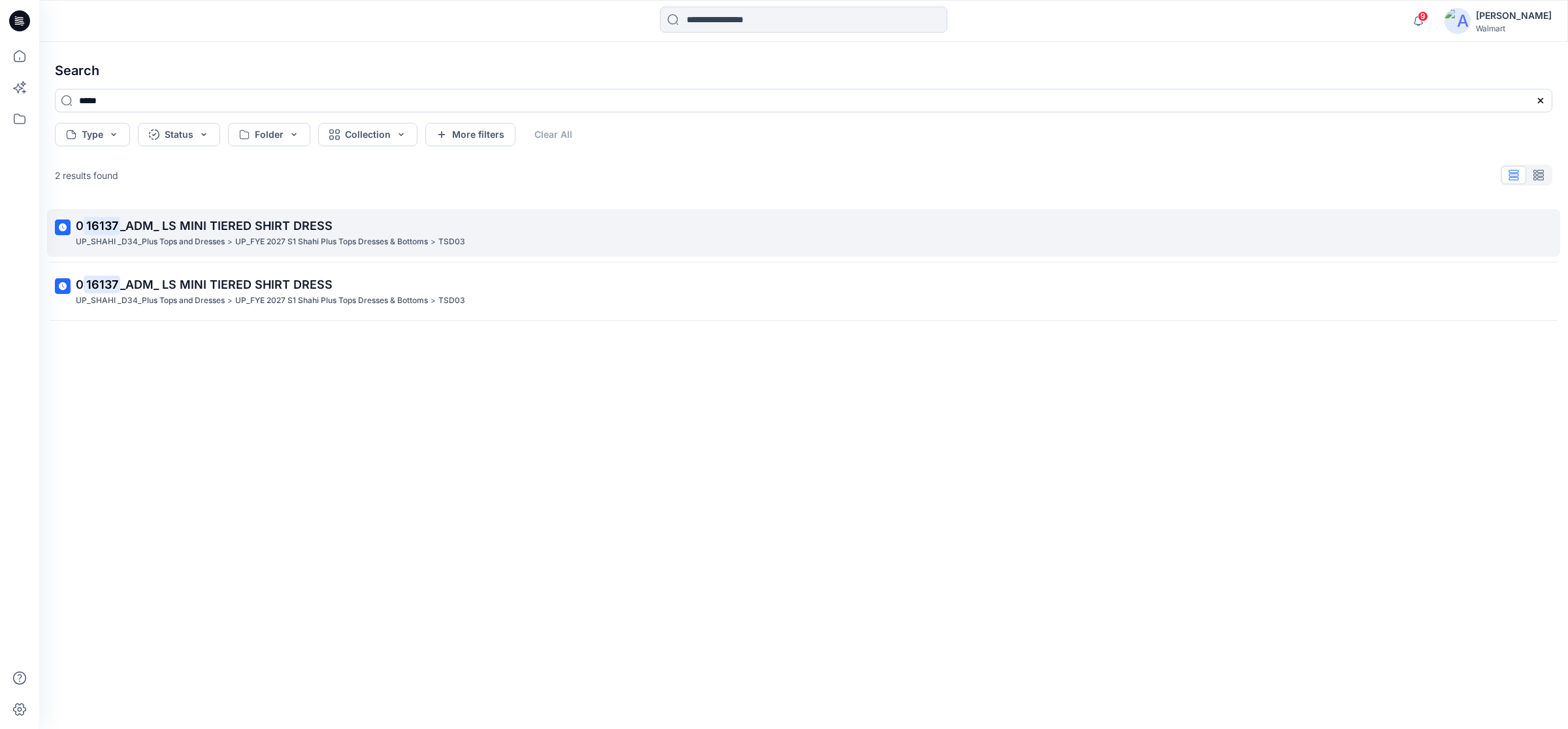
click at [180, 222] on span "_ADM_ LS MINI TIERED SHIRT DRESS" at bounding box center [226, 226] width 212 height 14
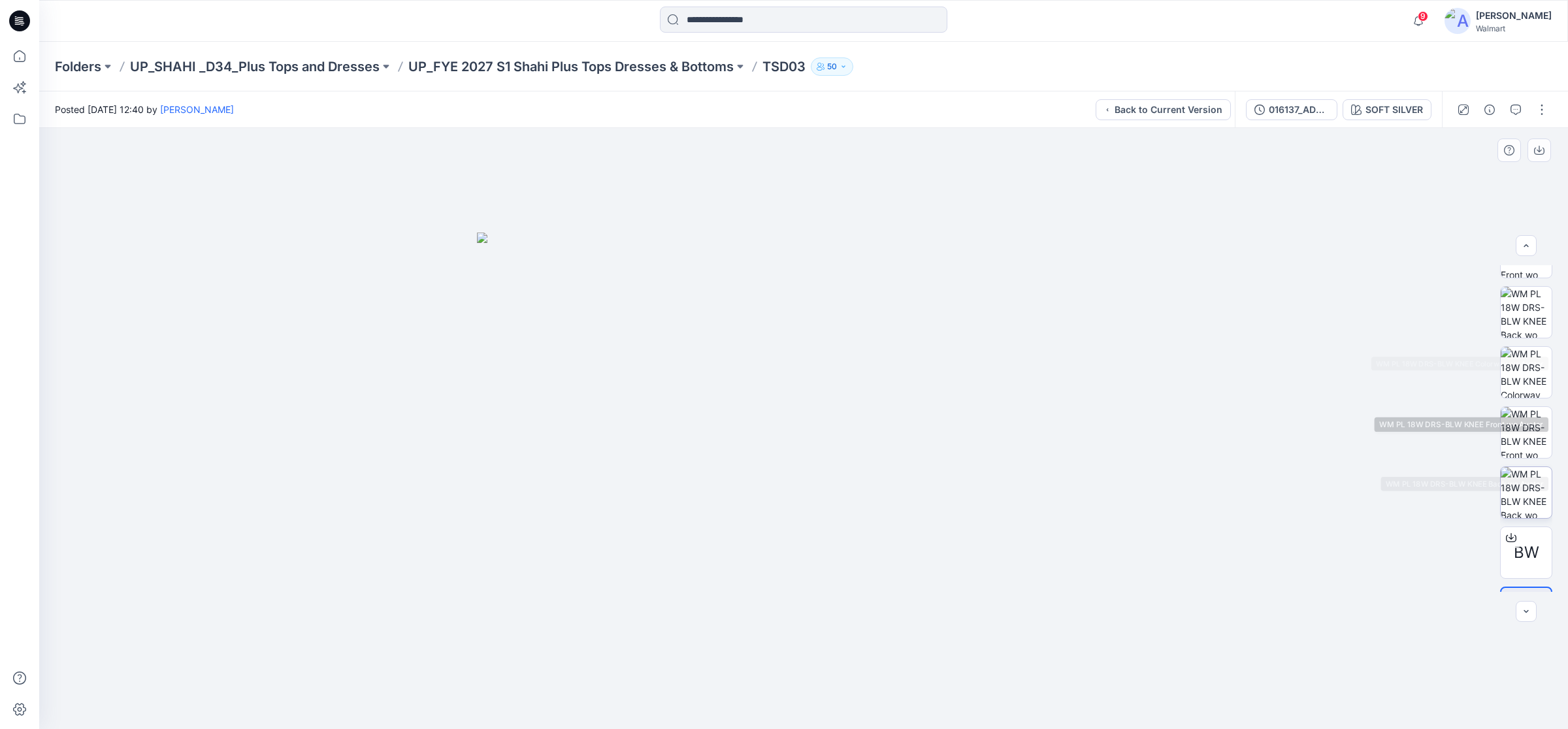
scroll to position [266, 0]
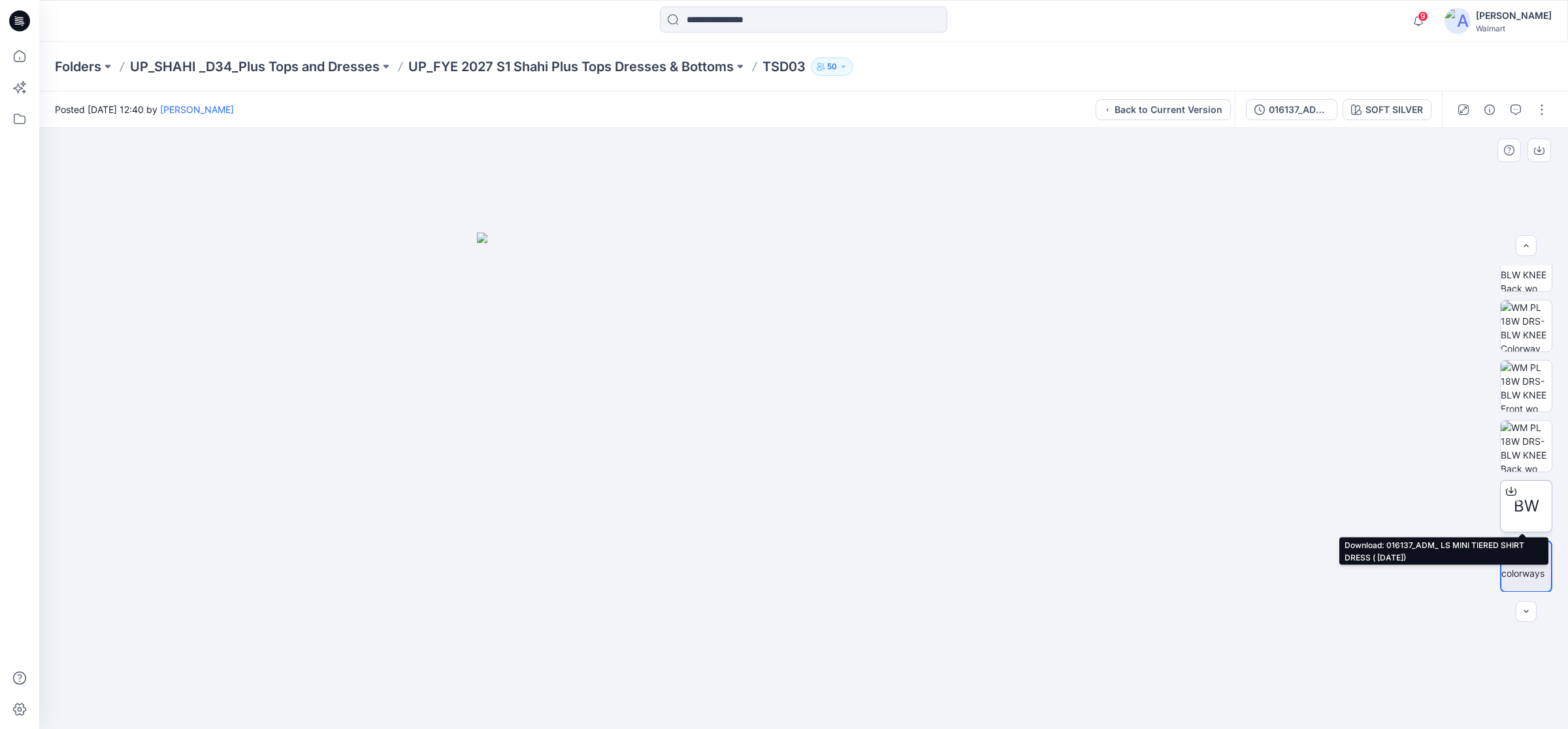
click at [1511, 495] on icon at bounding box center [1511, 492] width 11 height 7
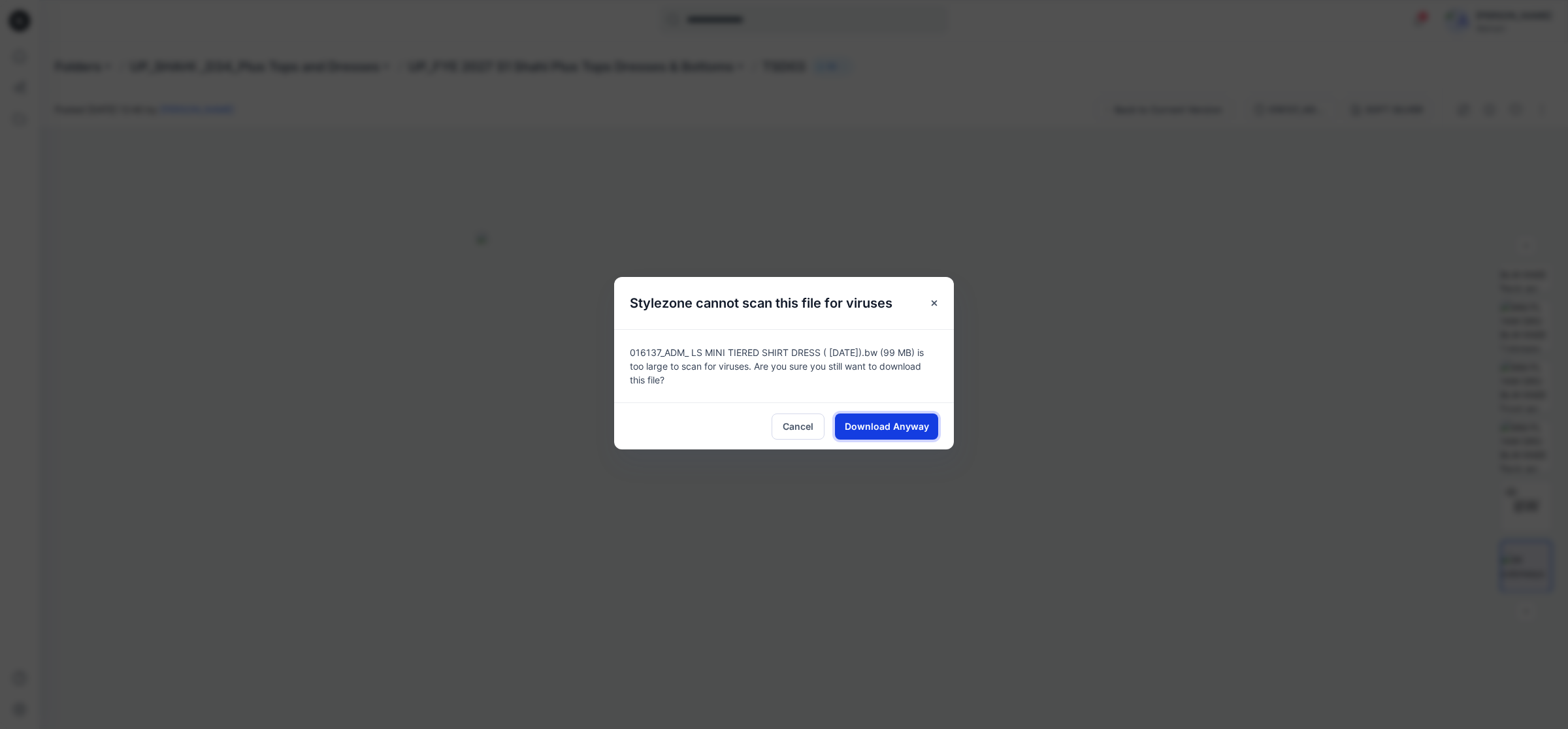
click at [896, 423] on span "Download Anyway" at bounding box center [886, 426] width 84 height 14
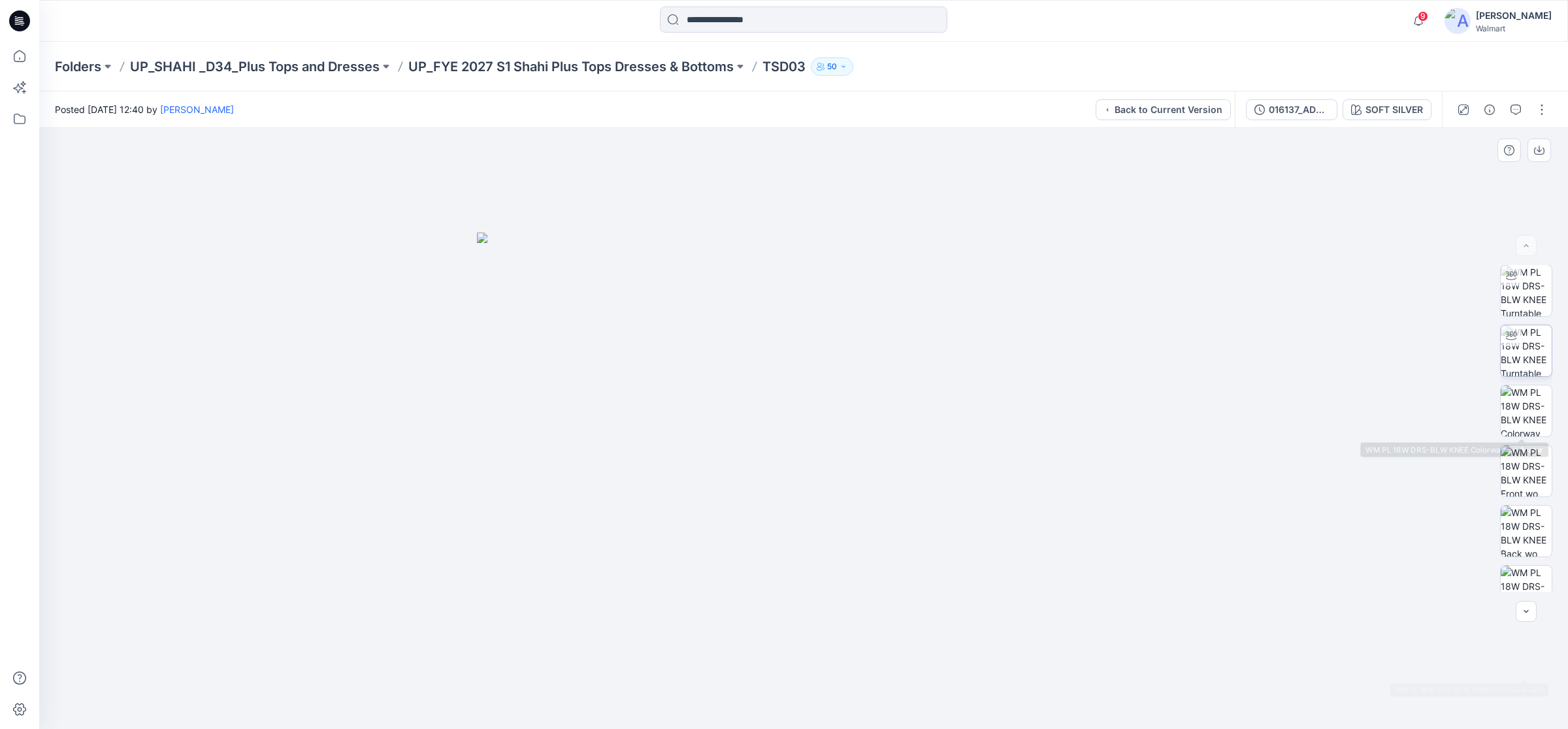
scroll to position [0, 0]
click at [1521, 288] on img at bounding box center [1526, 291] width 51 height 51
drag, startPoint x: 801, startPoint y: 706, endPoint x: 904, endPoint y: 709, distance: 103.0
click at [904, 709] on icon at bounding box center [805, 690] width 395 height 49
drag, startPoint x: 882, startPoint y: 710, endPoint x: 811, endPoint y: 713, distance: 71.1
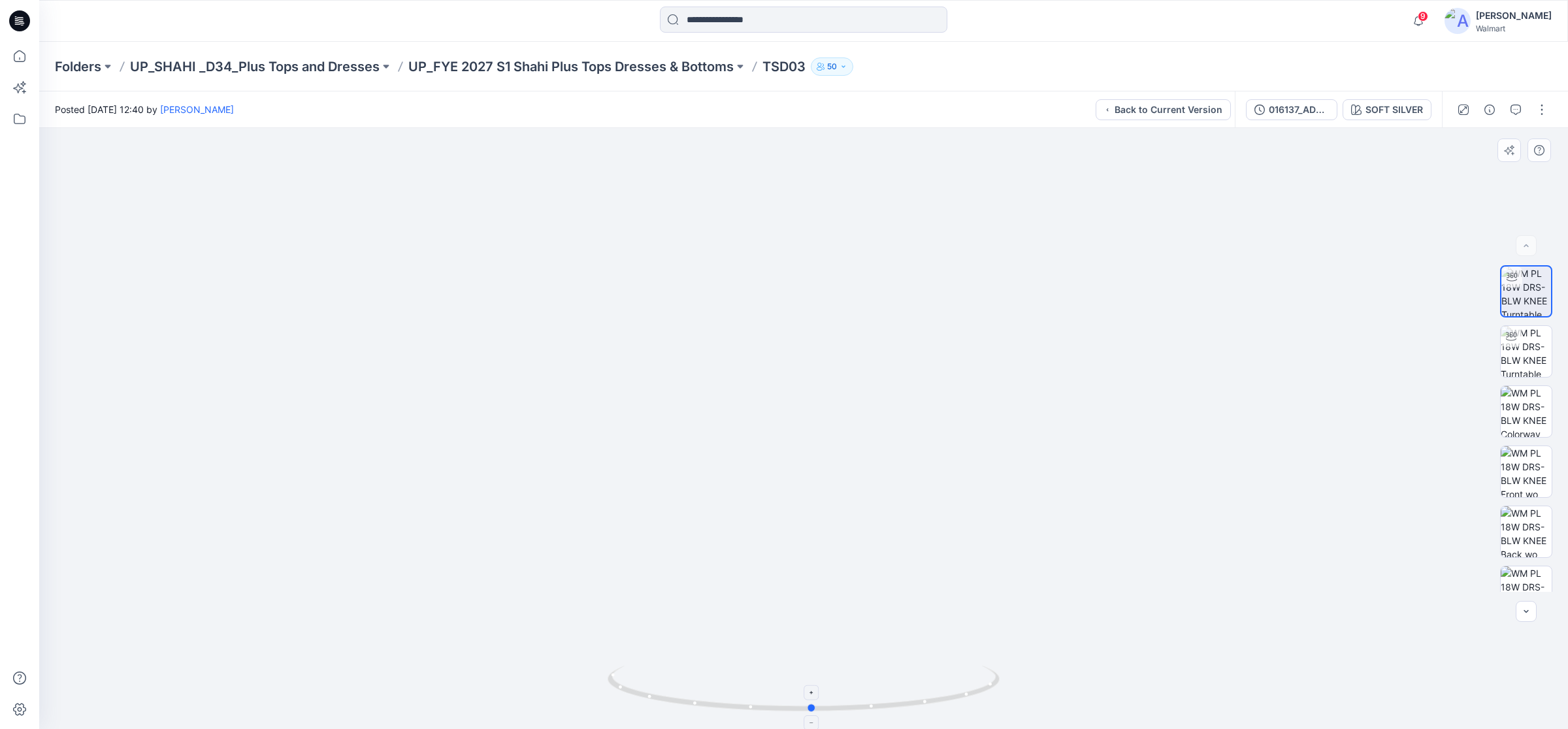
click at [811, 713] on icon at bounding box center [805, 690] width 395 height 49
drag, startPoint x: 756, startPoint y: 475, endPoint x: 763, endPoint y: 449, distance: 26.9
drag, startPoint x: 816, startPoint y: 710, endPoint x: 856, endPoint y: 702, distance: 40.8
click at [856, 702] on icon at bounding box center [805, 690] width 395 height 49
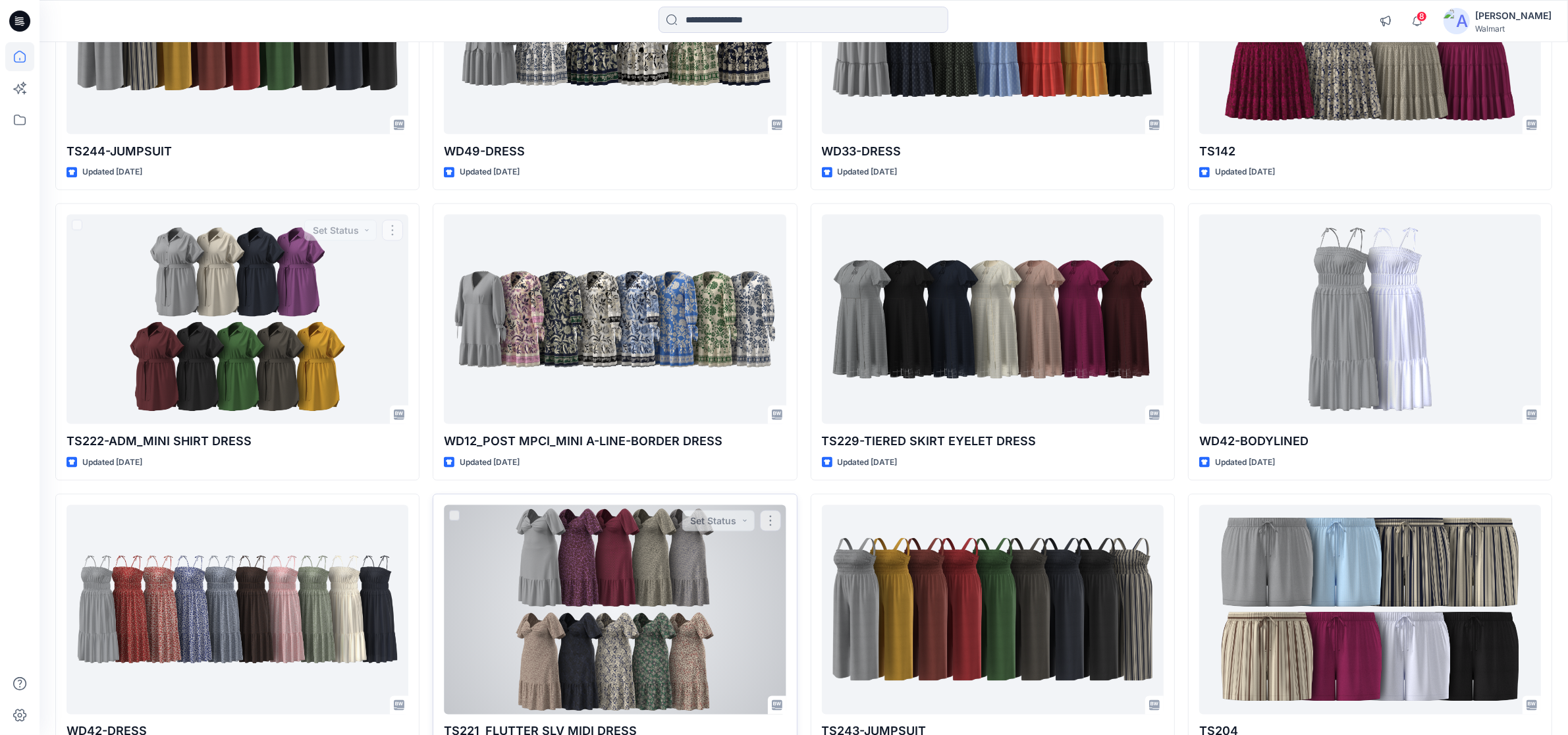
scroll to position [2771, 0]
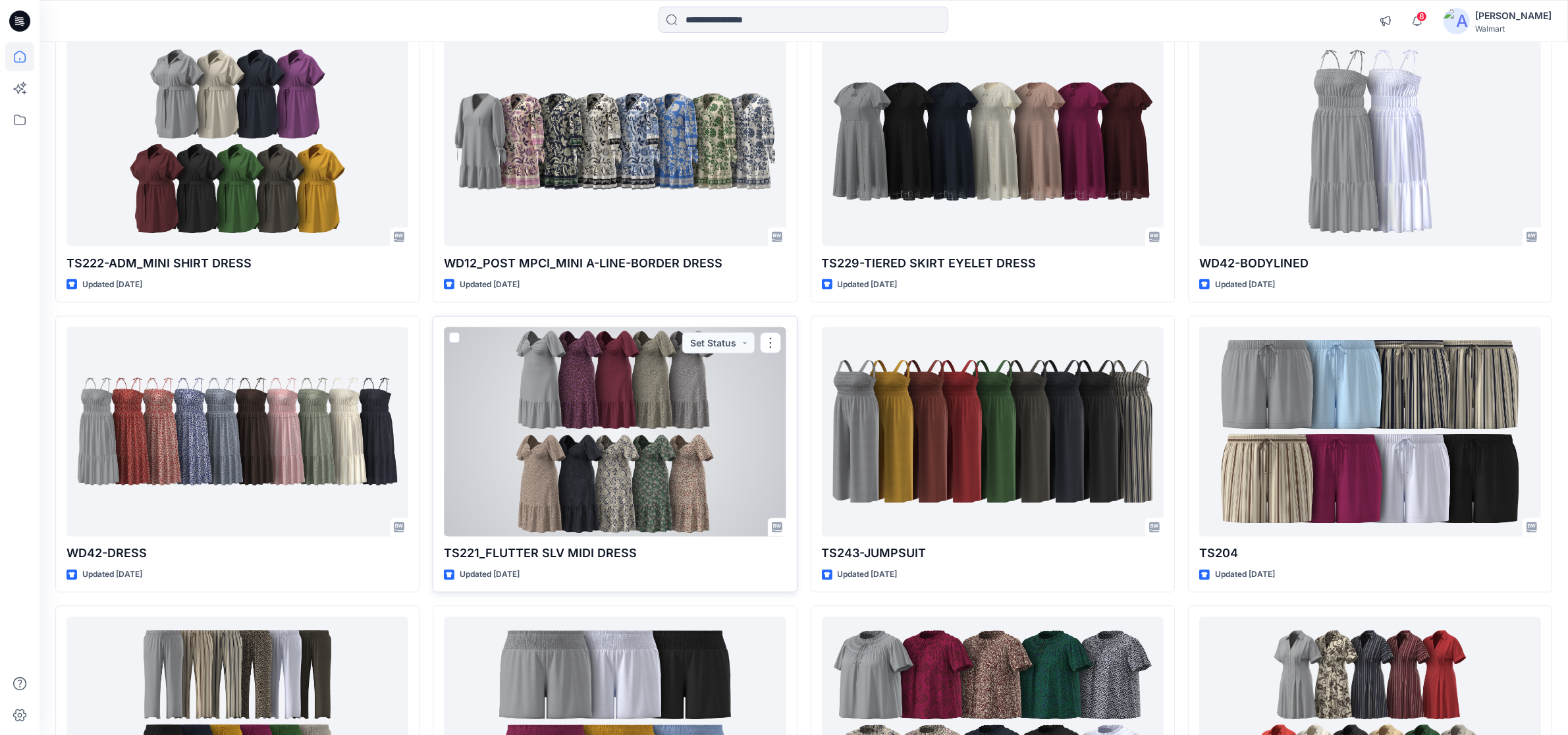
click at [598, 425] on div at bounding box center [615, 431] width 342 height 209
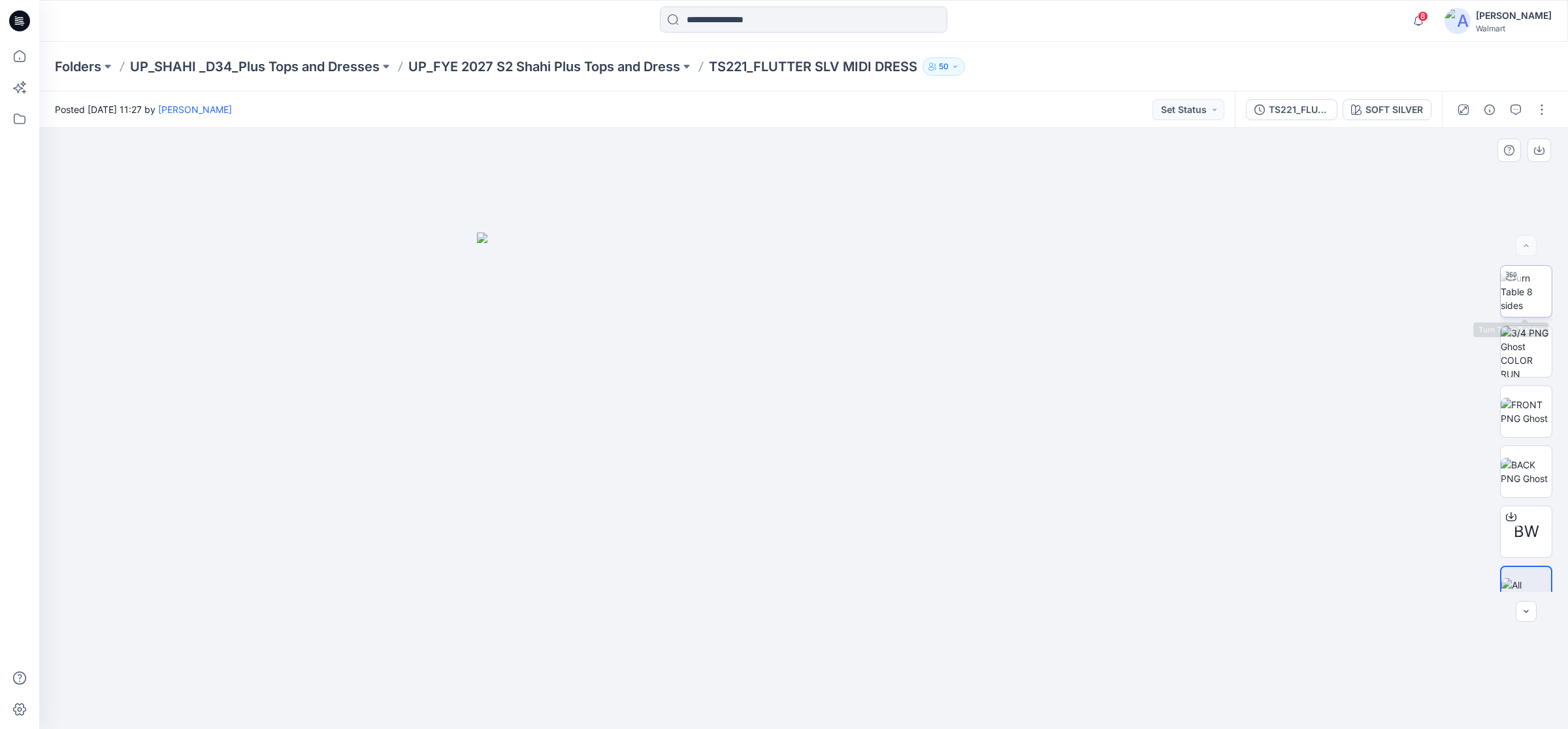
click at [1521, 289] on img at bounding box center [1526, 292] width 51 height 41
